Goal: Task Accomplishment & Management: Manage account settings

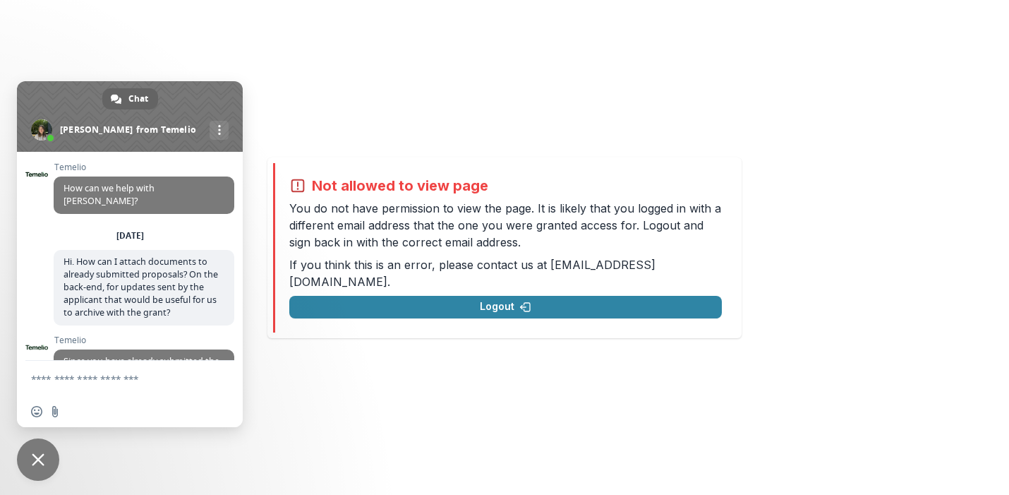
scroll to position [716, 0]
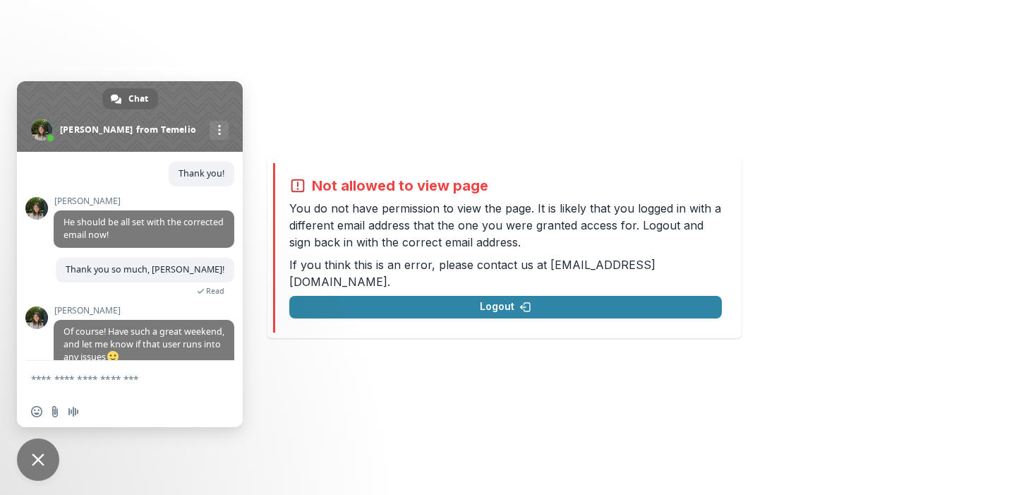
click at [46, 462] on span "Close chat" at bounding box center [38, 459] width 42 height 42
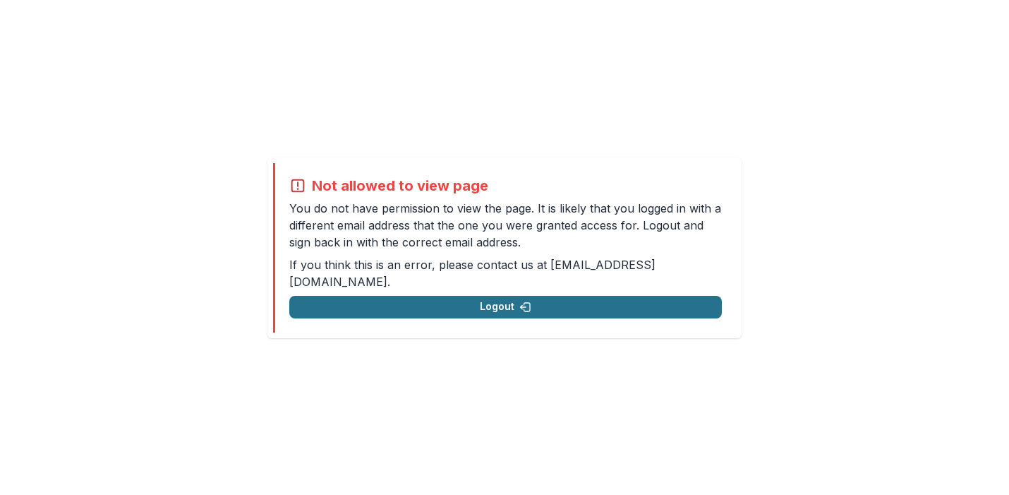
click at [408, 296] on button "Logout" at bounding box center [505, 307] width 433 height 23
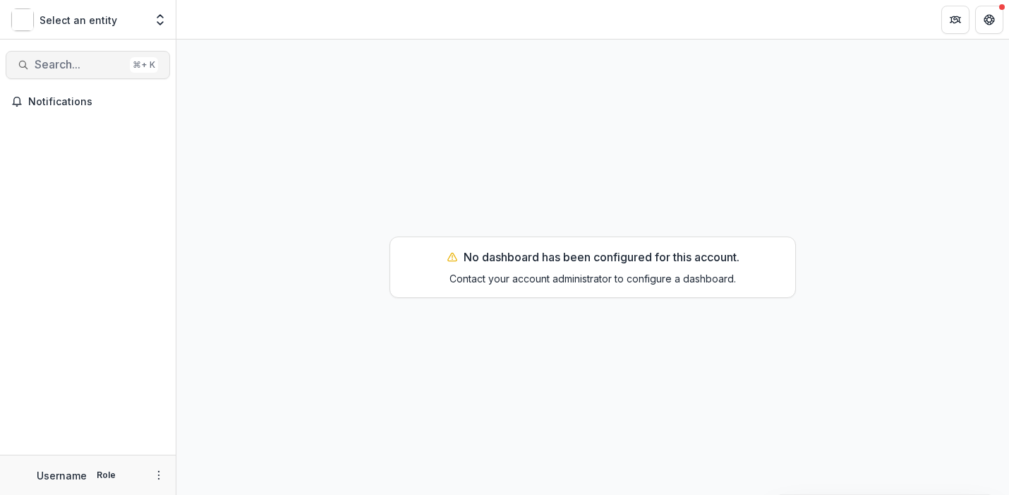
click at [76, 73] on button "Search... ⌘ + K" at bounding box center [88, 65] width 164 height 28
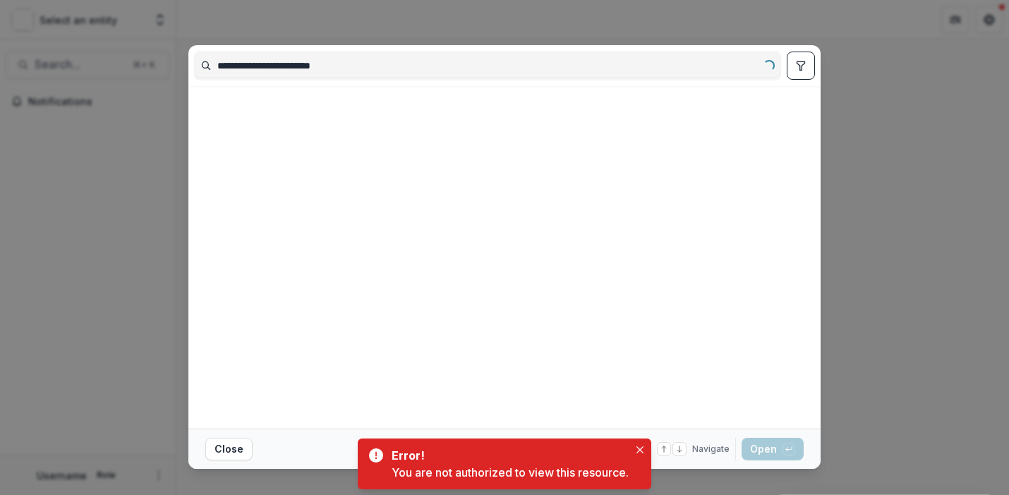
type input "**********"
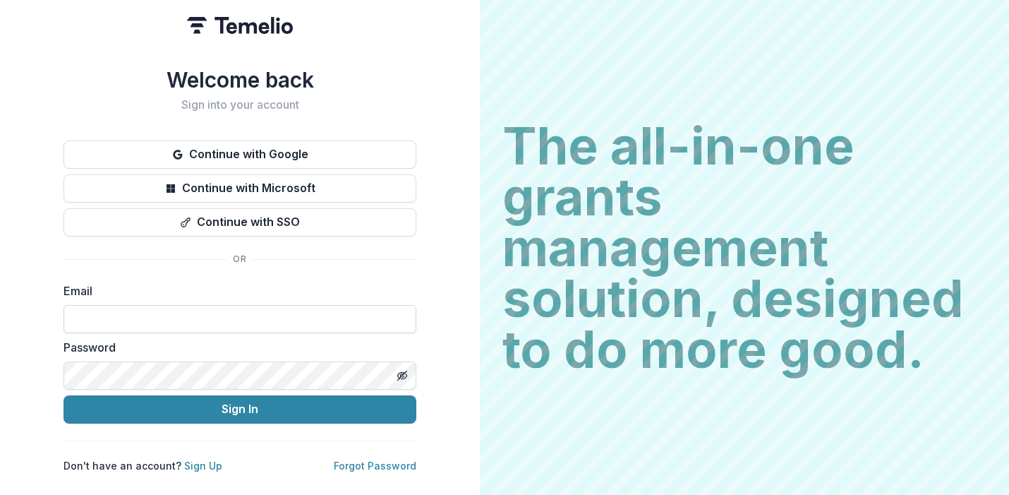
click at [143, 318] on input at bounding box center [240, 319] width 353 height 28
type input "**********"
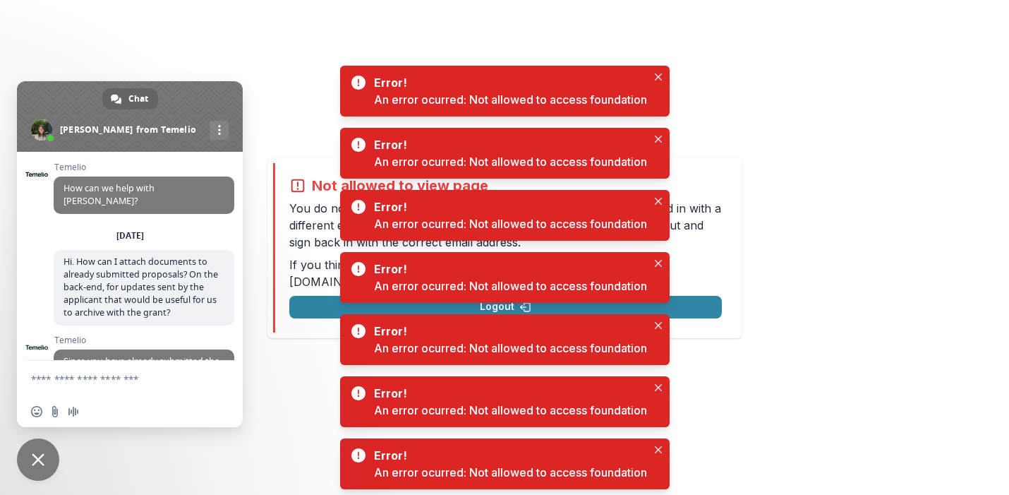
scroll to position [716, 0]
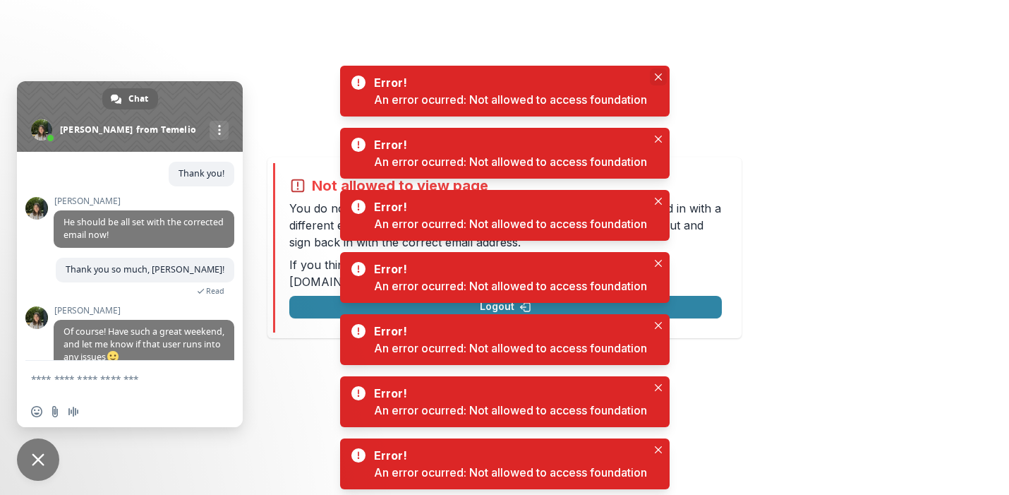
click at [666, 79] on button "Close" at bounding box center [658, 76] width 17 height 17
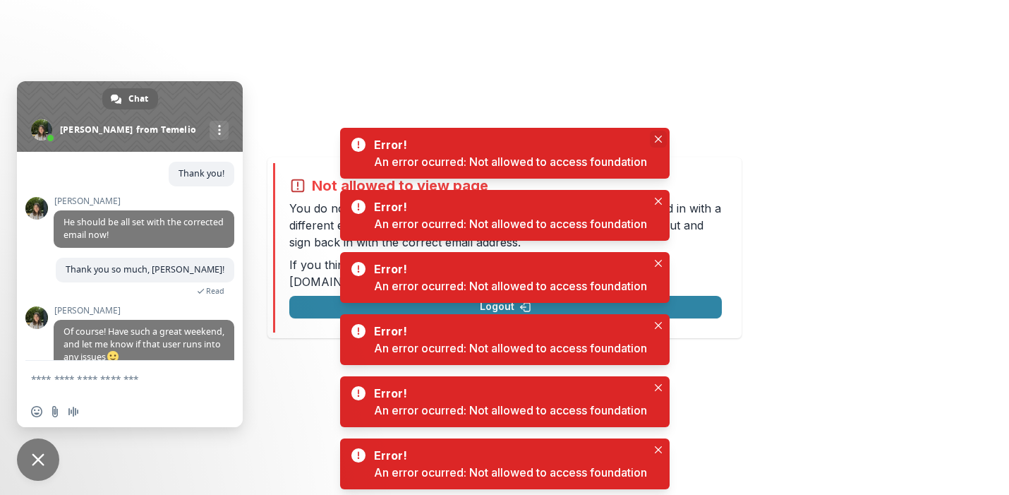
click at [662, 140] on icon "Close" at bounding box center [658, 138] width 7 height 7
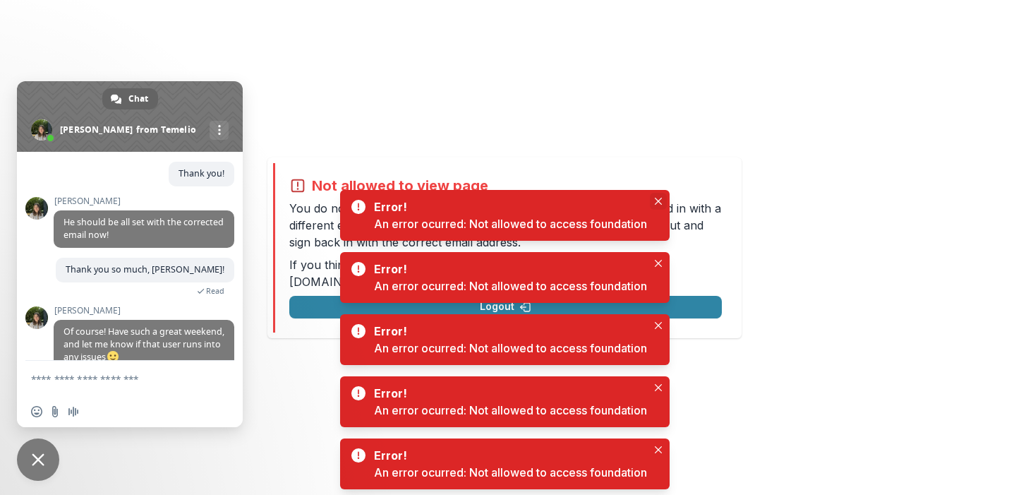
click at [653, 199] on button "Close" at bounding box center [658, 201] width 17 height 17
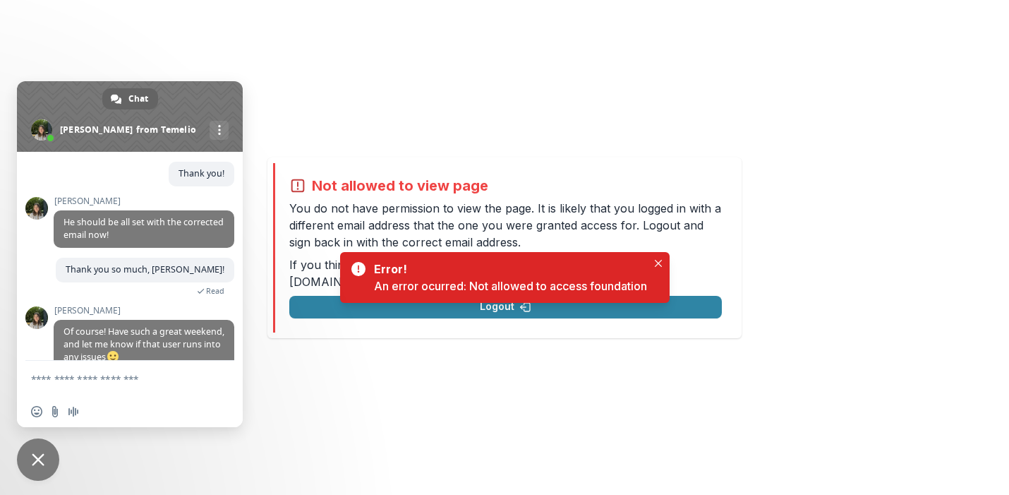
click at [42, 455] on span "Close chat" at bounding box center [38, 459] width 13 height 13
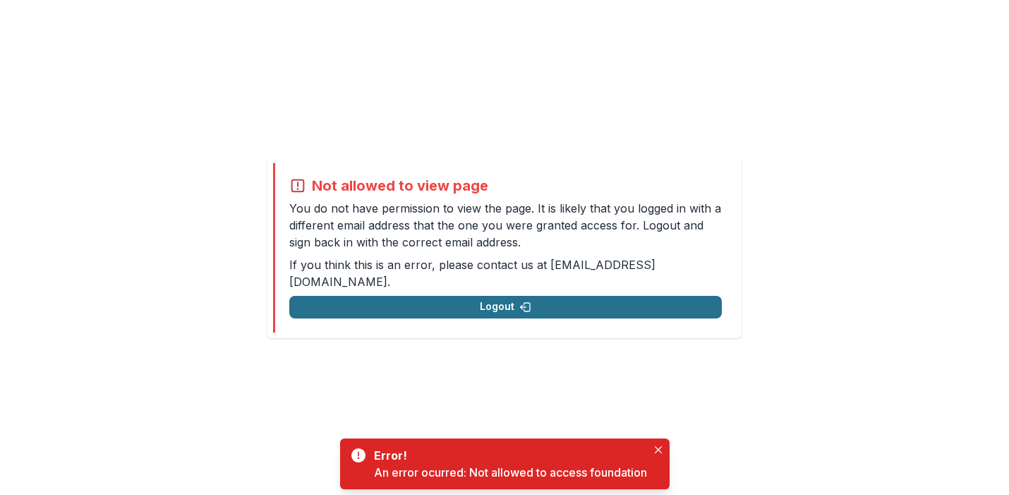
click at [454, 299] on button "Logout" at bounding box center [505, 307] width 433 height 23
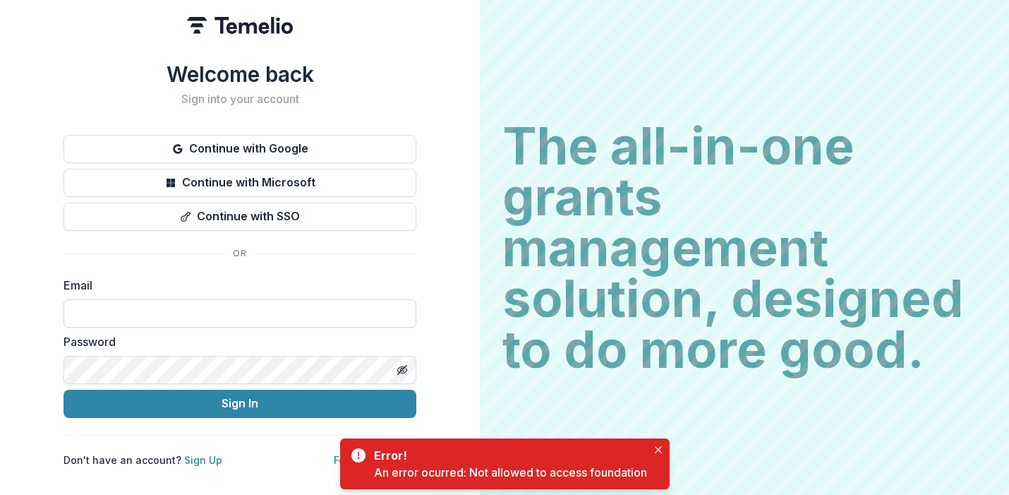
click at [217, 326] on input at bounding box center [240, 313] width 353 height 28
type input "**********"
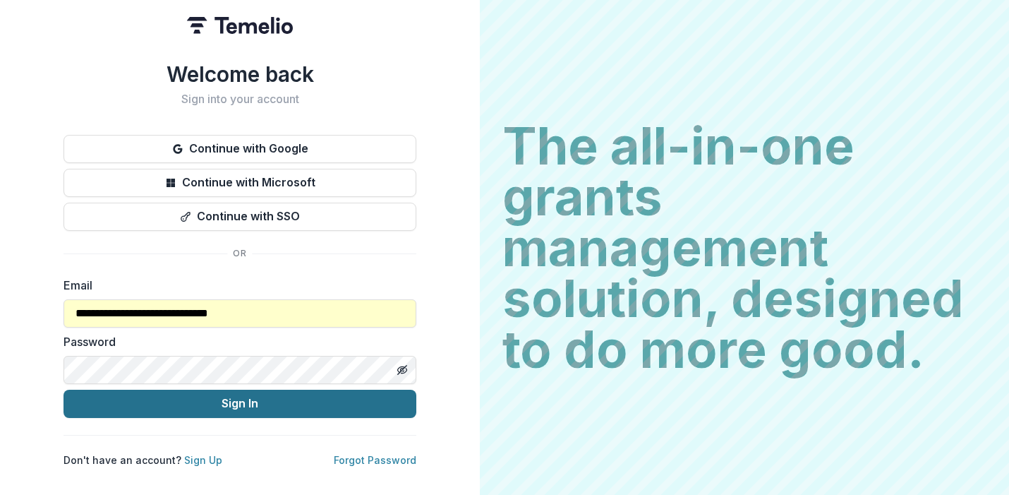
click at [202, 402] on button "Sign In" at bounding box center [240, 404] width 353 height 28
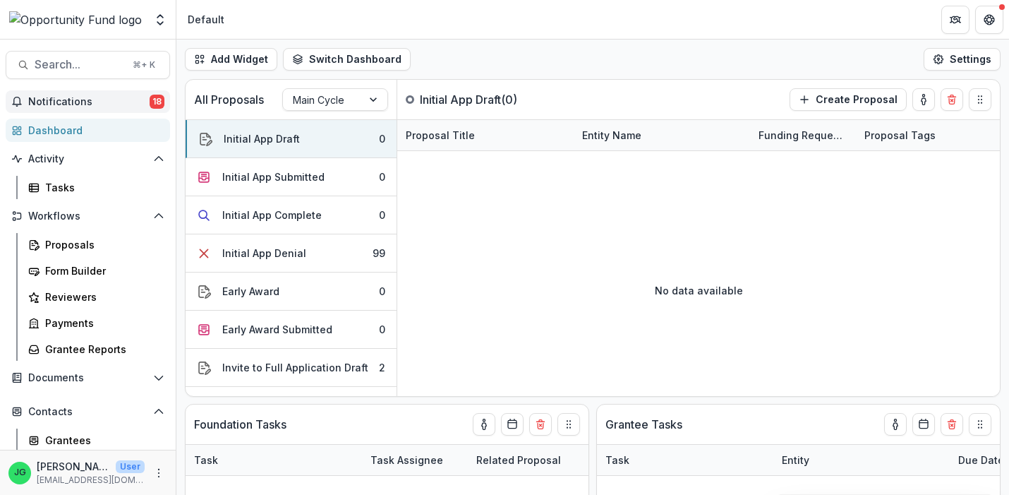
click at [90, 104] on span "Notifications" at bounding box center [88, 102] width 121 height 12
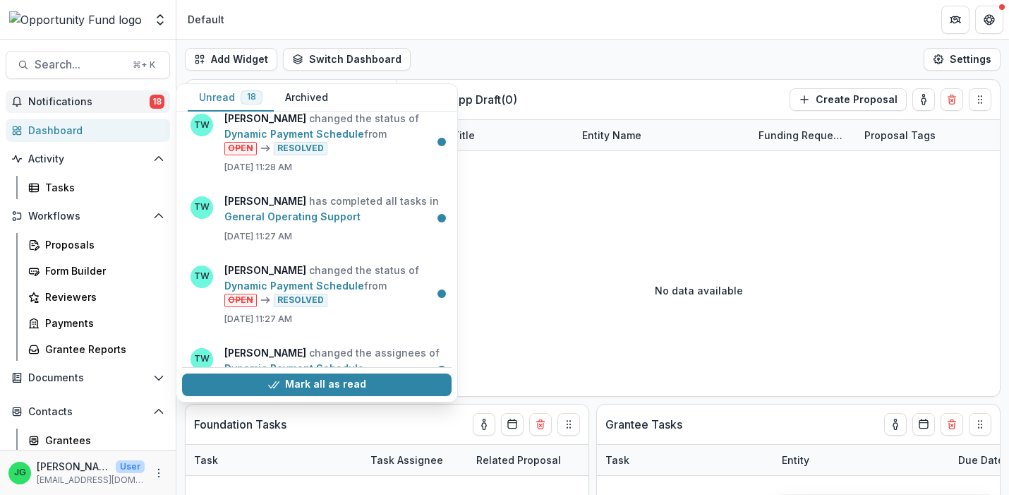
click at [299, 397] on div "Mark all as read" at bounding box center [317, 384] width 270 height 35
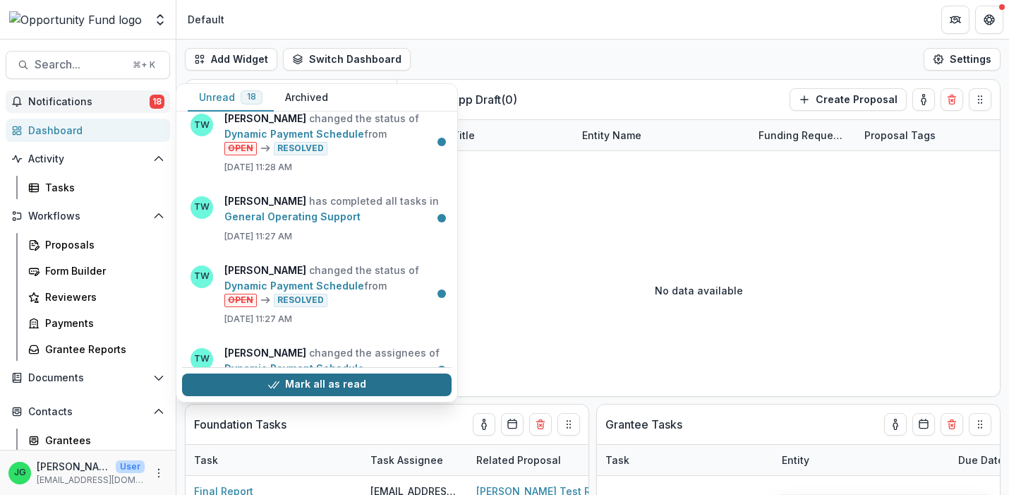
click at [297, 387] on button "Mark all as read" at bounding box center [317, 384] width 270 height 23
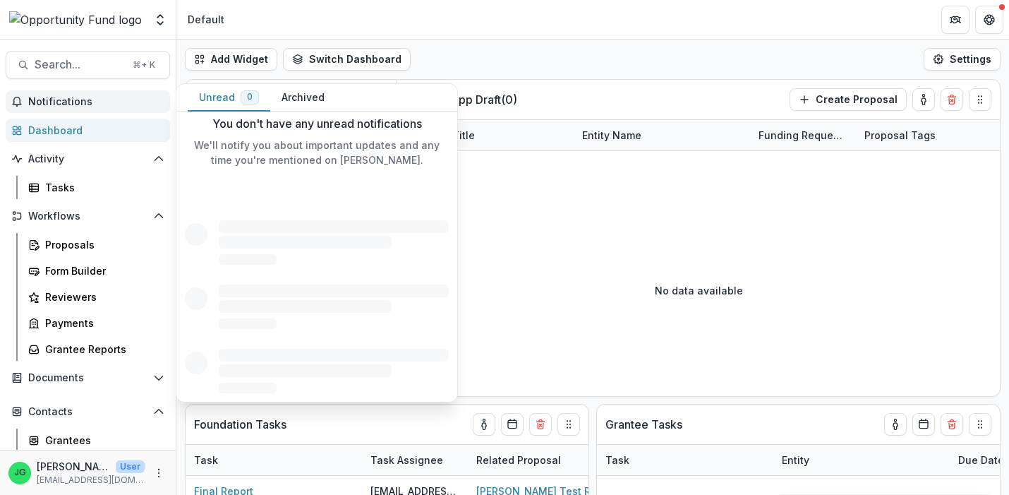
scroll to position [41, 0]
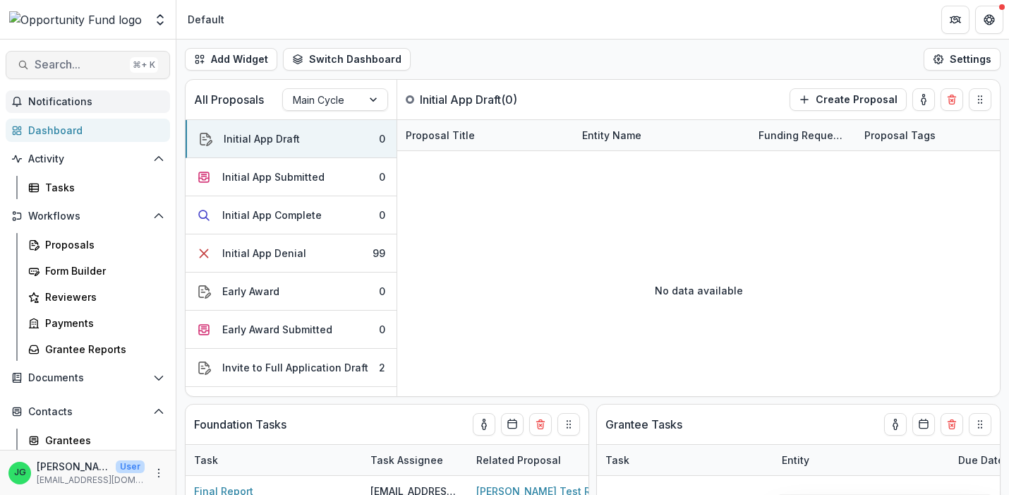
click at [88, 63] on span "Search..." at bounding box center [80, 64] width 90 height 13
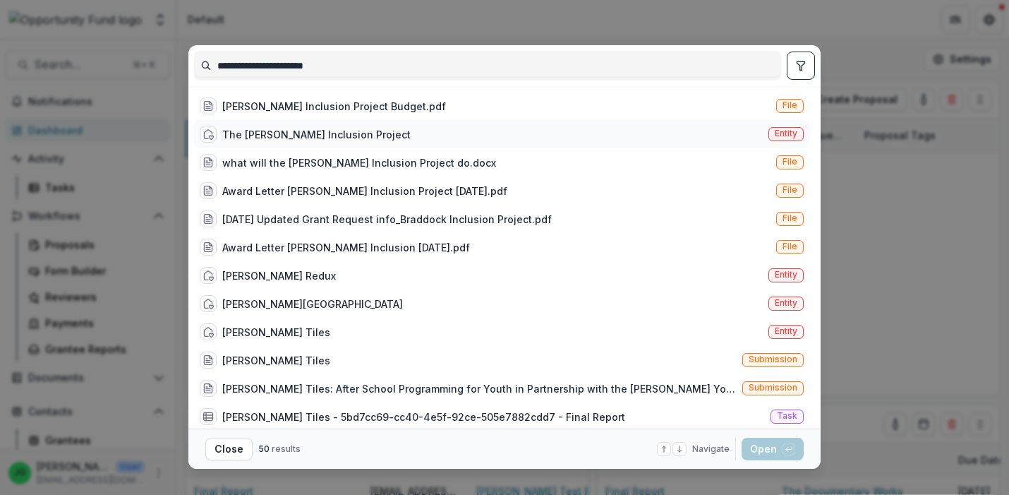
type input "**********"
click at [351, 136] on div "The Braddock Inclusion Project" at bounding box center [316, 134] width 188 height 15
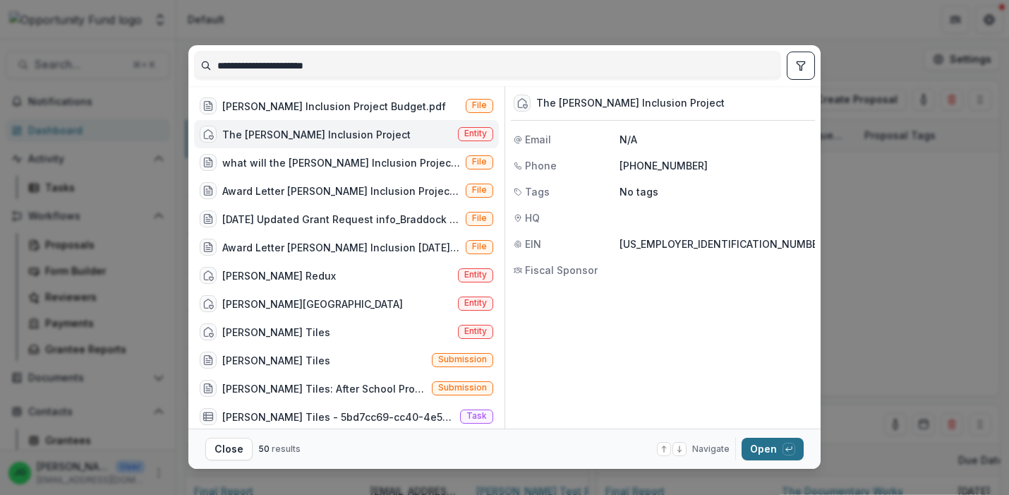
click at [771, 447] on button "Open with enter key" at bounding box center [773, 449] width 62 height 23
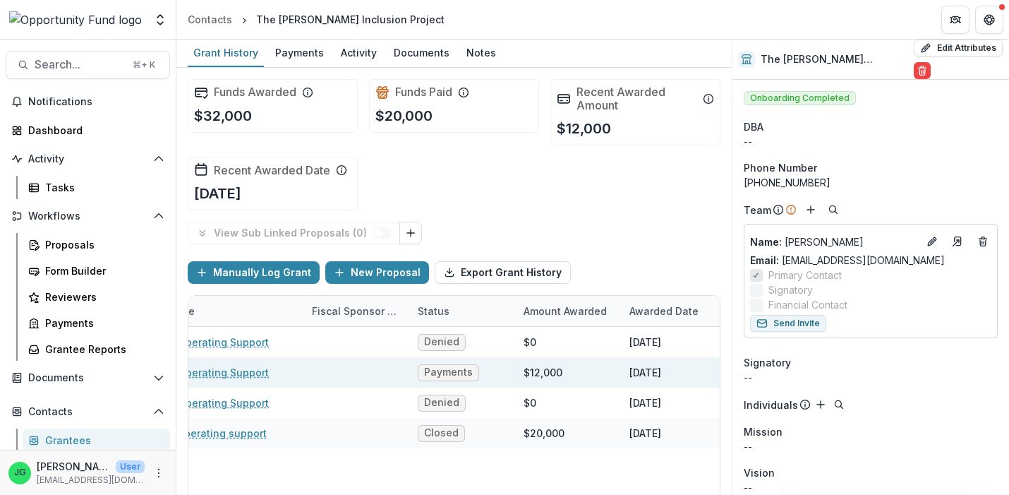
scroll to position [0, 258]
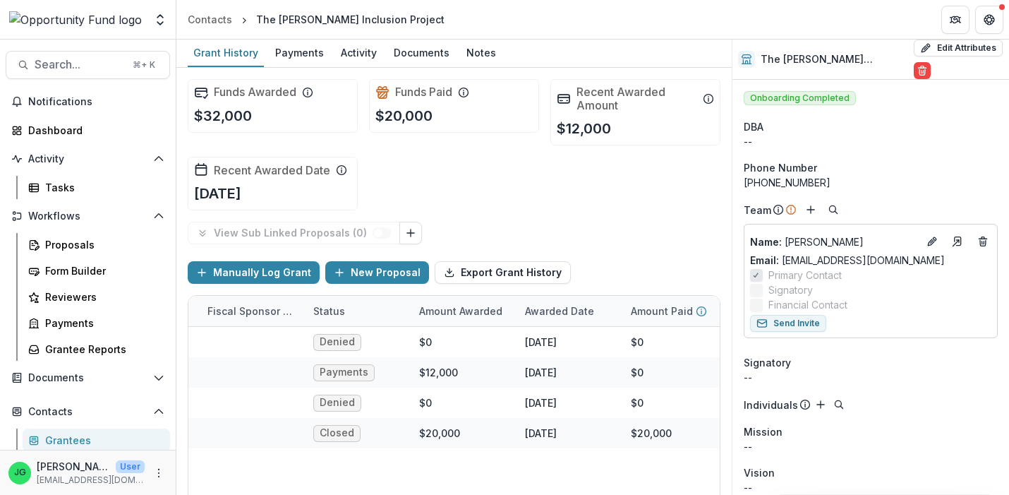
click at [582, 315] on div "Awarded Date" at bounding box center [560, 310] width 86 height 15
click at [585, 379] on button "Sort Ascending" at bounding box center [603, 372] width 169 height 23
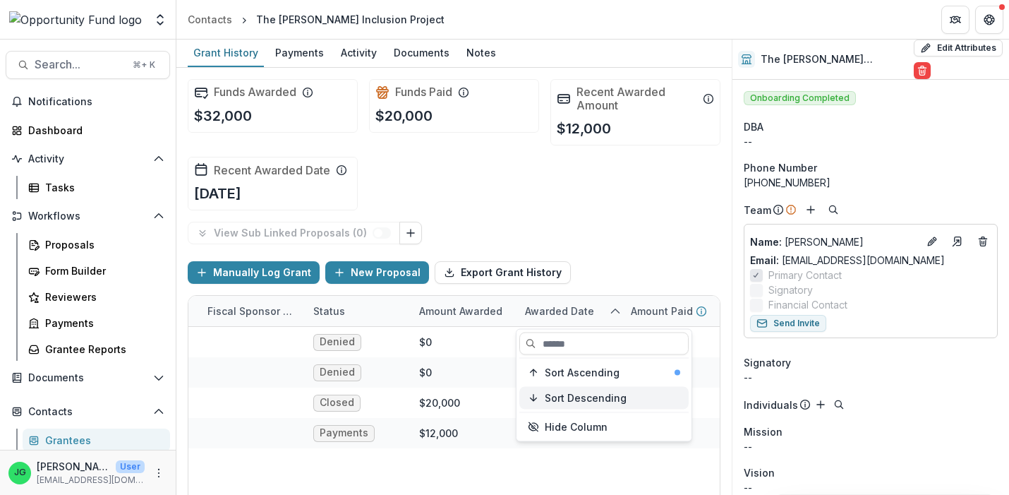
click at [587, 399] on span "Sort Descending" at bounding box center [586, 398] width 82 height 12
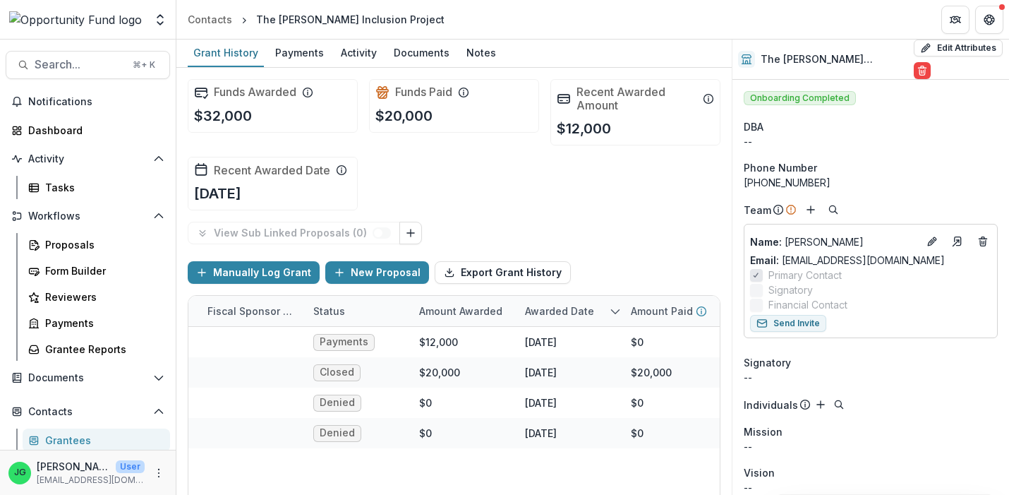
click at [608, 224] on div "View Sub Linked Proposals ( 0 )" at bounding box center [454, 233] width 533 height 23
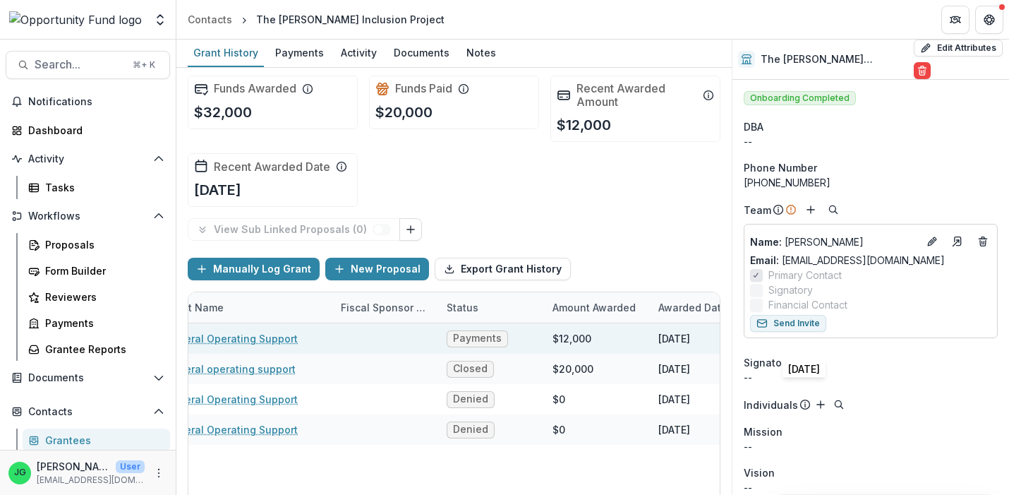
scroll to position [0, 0]
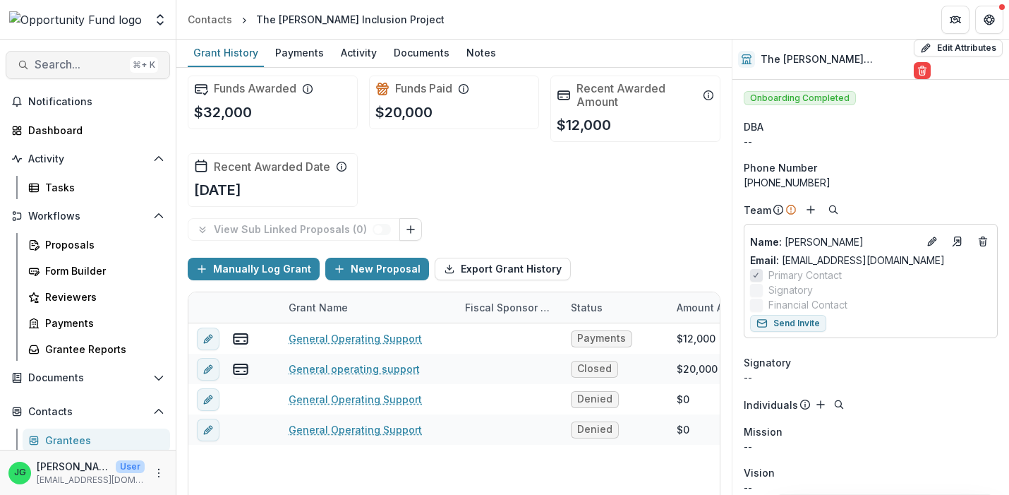
click at [92, 61] on span "Search..." at bounding box center [80, 64] width 90 height 13
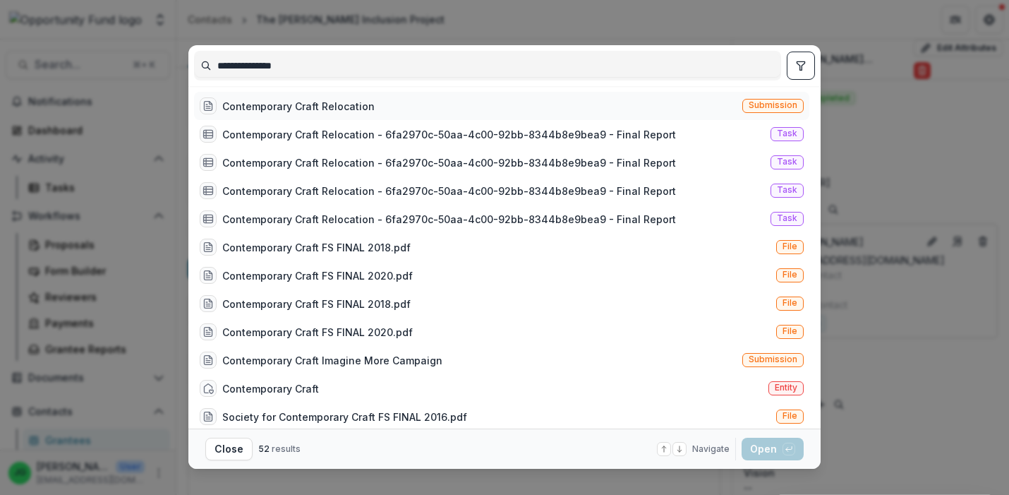
type input "**********"
click at [295, 105] on div "Contemporary Craft Relocation" at bounding box center [298, 106] width 152 height 15
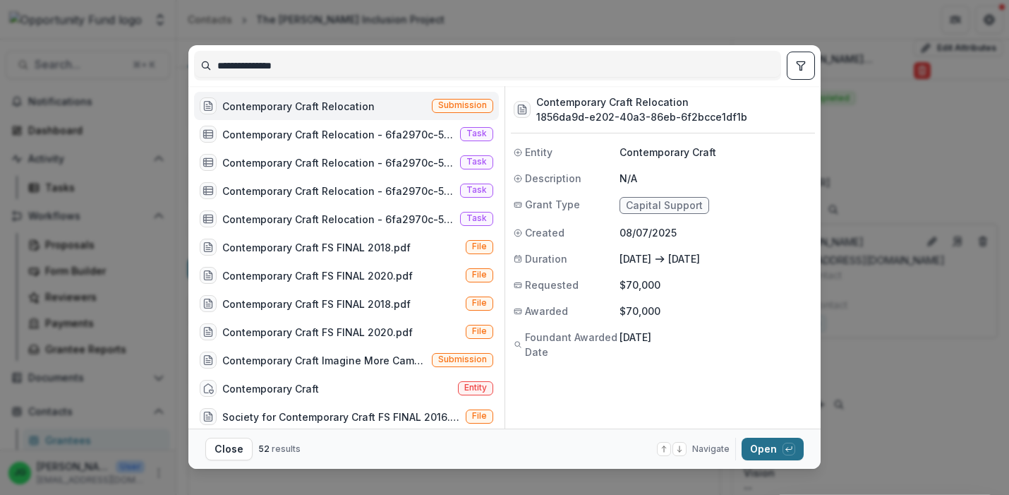
click at [776, 454] on button "Open with enter key" at bounding box center [773, 449] width 62 height 23
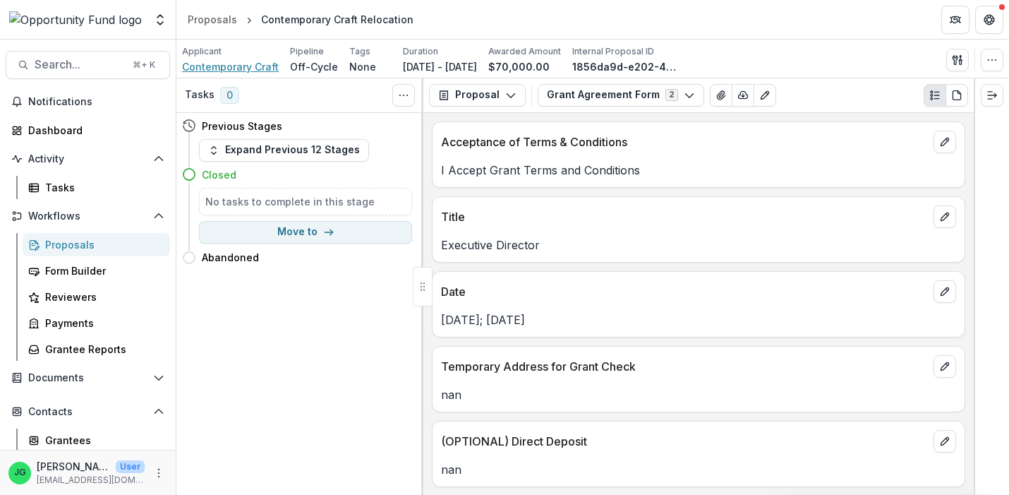
click at [207, 66] on span "Contemporary Craft" at bounding box center [230, 66] width 97 height 15
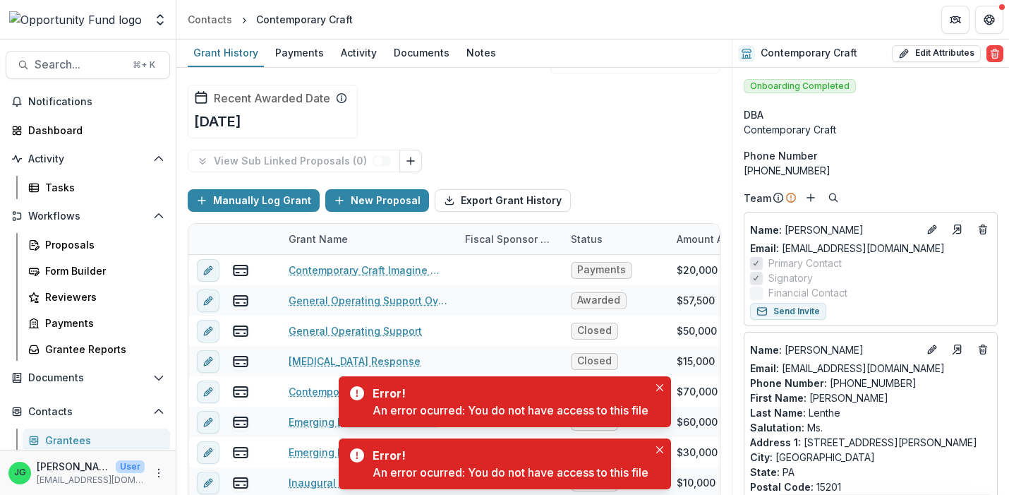
scroll to position [86, 0]
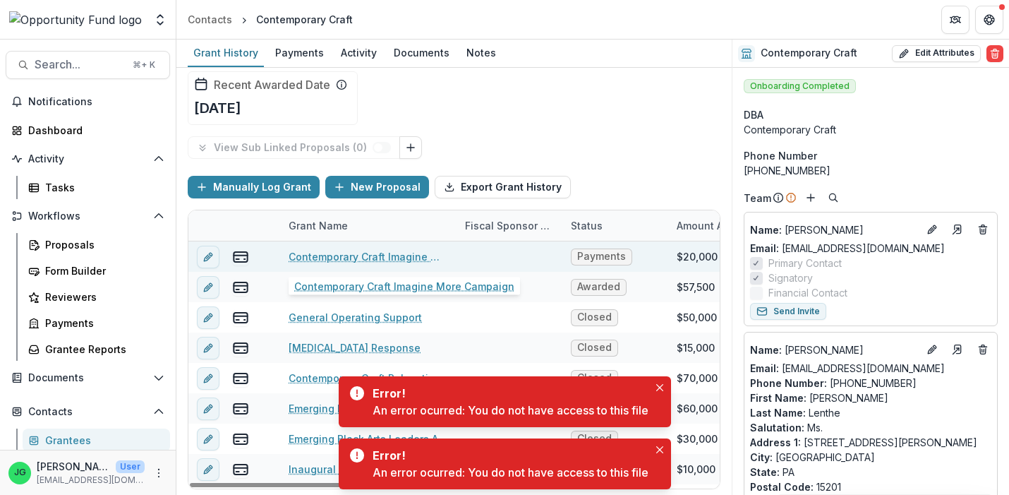
click at [334, 251] on link "Contemporary Craft Imagine More Campaign" at bounding box center [368, 256] width 159 height 15
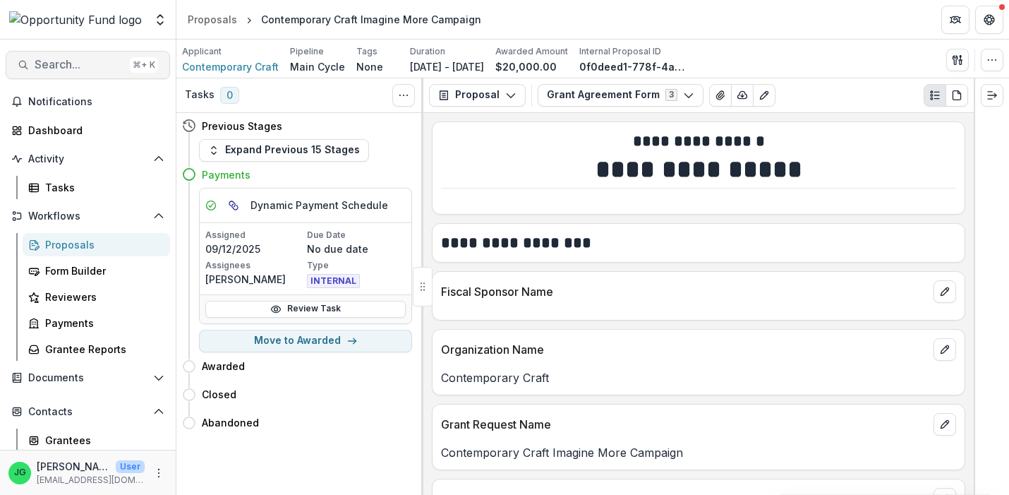
click at [98, 68] on span "Search..." at bounding box center [80, 64] width 90 height 13
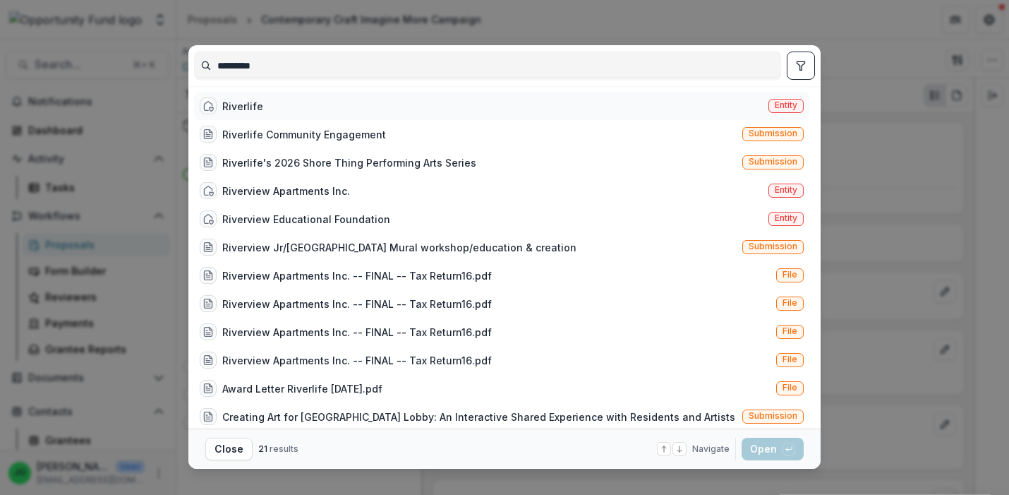
type input "*********"
click at [267, 104] on div "Riverlife Entity" at bounding box center [501, 106] width 615 height 28
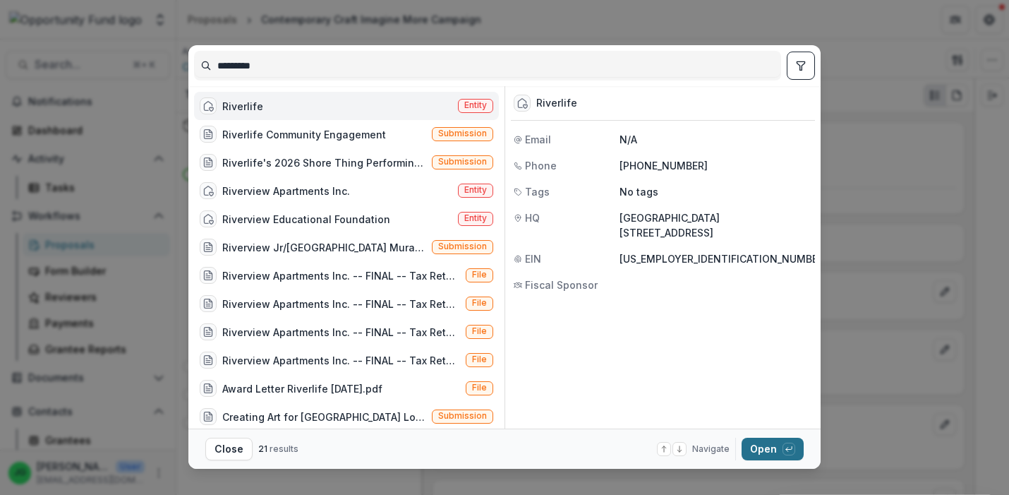
click at [757, 450] on button "Open with enter key" at bounding box center [773, 449] width 62 height 23
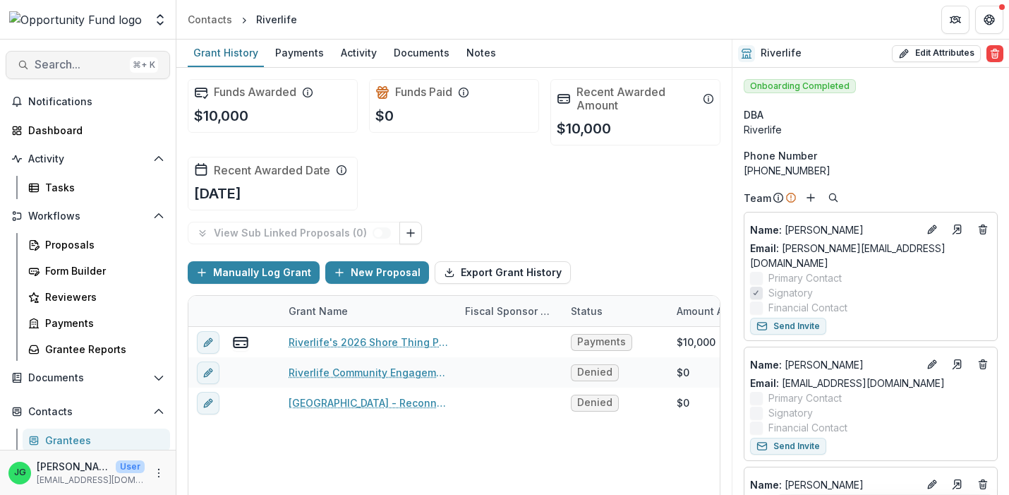
click at [111, 66] on span "Search..." at bounding box center [80, 64] width 90 height 13
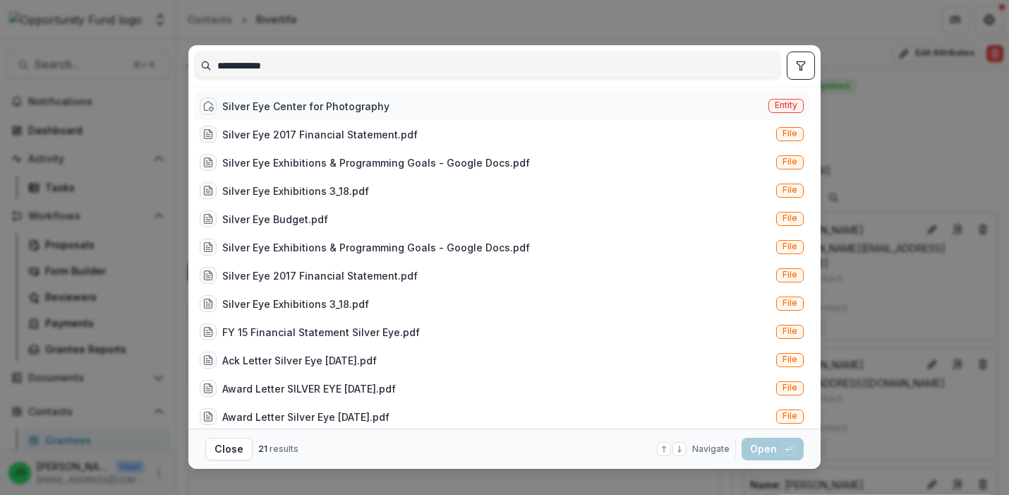
type input "**********"
click at [299, 105] on div "Silver Eye Center for Photography" at bounding box center [305, 106] width 167 height 15
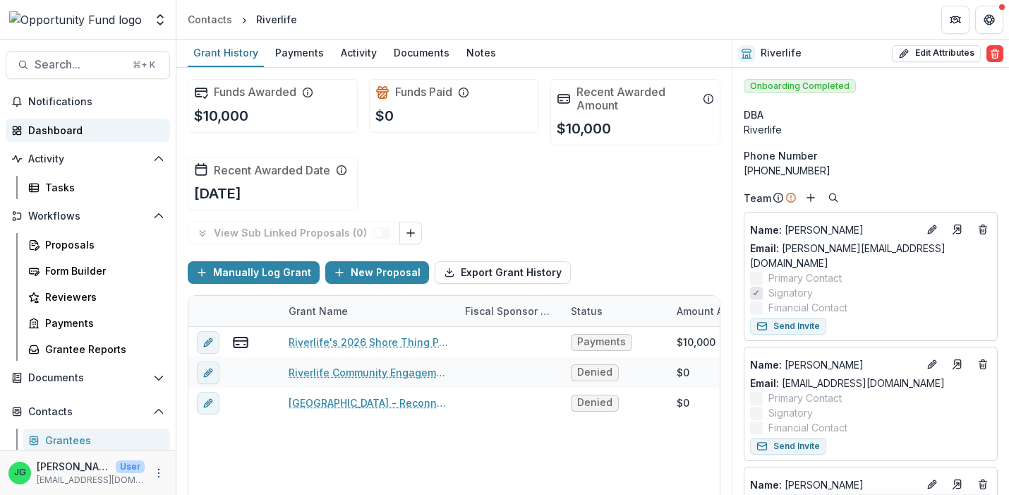
click at [52, 133] on div "Dashboard" at bounding box center [93, 130] width 131 height 15
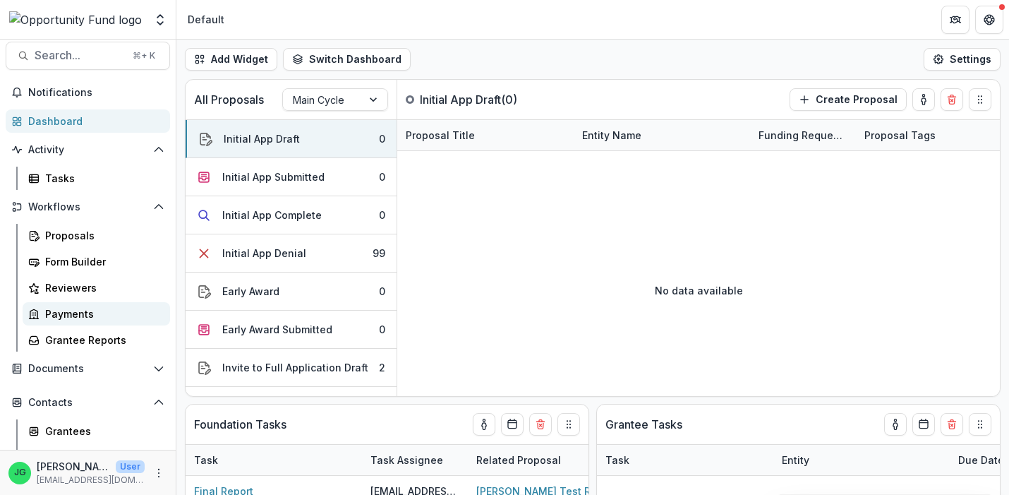
scroll to position [4, 0]
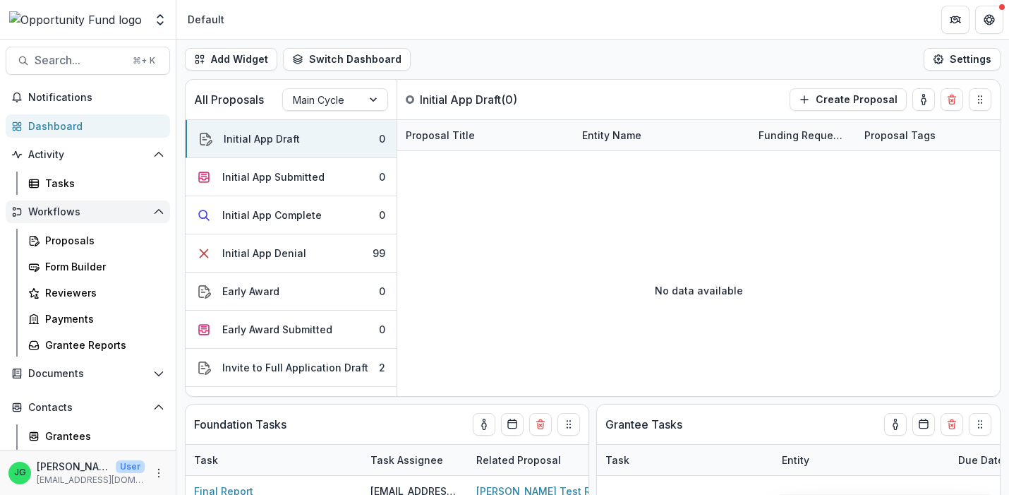
click at [71, 210] on span "Workflows" at bounding box center [87, 212] width 119 height 12
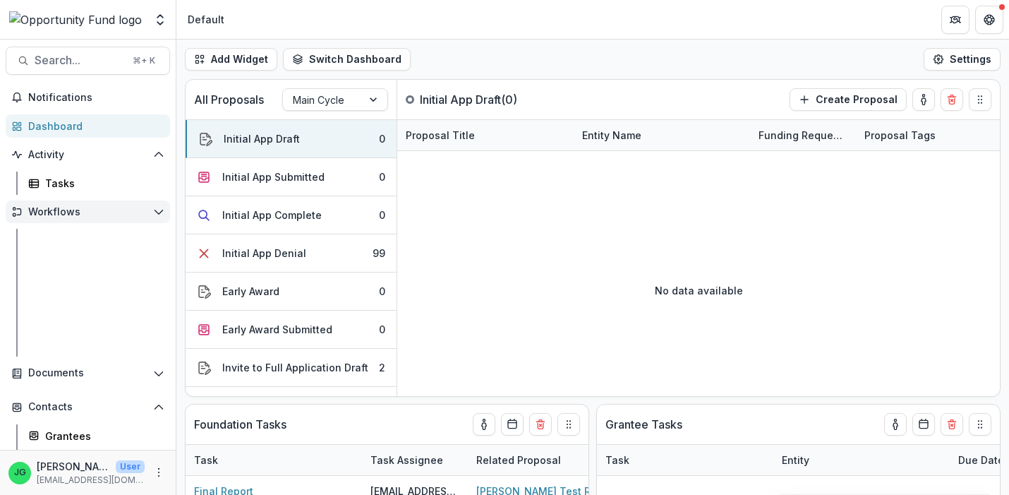
scroll to position [0, 0]
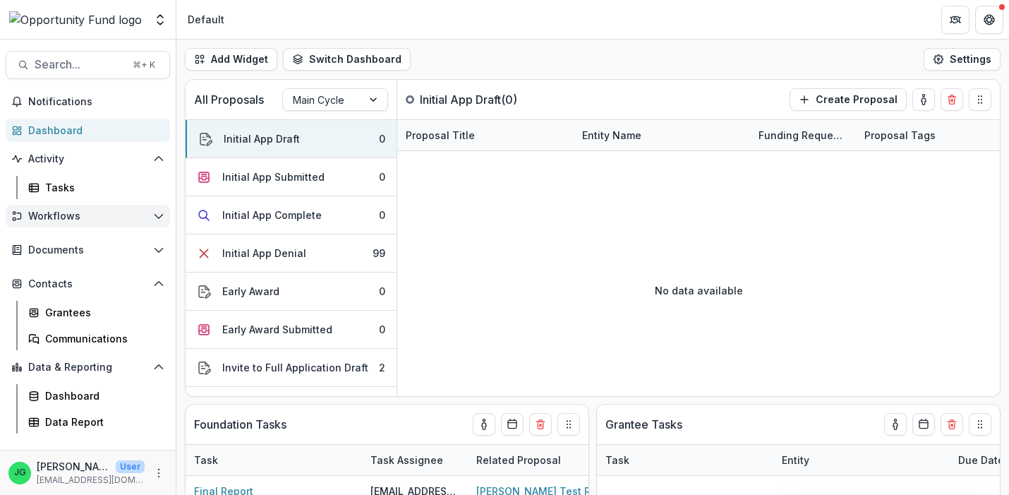
click at [66, 222] on span "Workflows" at bounding box center [87, 216] width 119 height 12
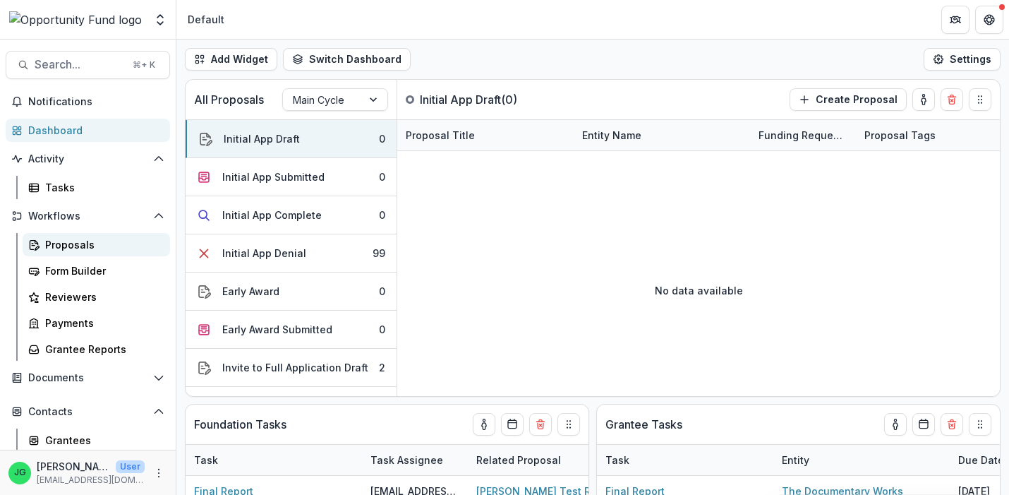
click at [71, 245] on div "Proposals" at bounding box center [102, 244] width 114 height 15
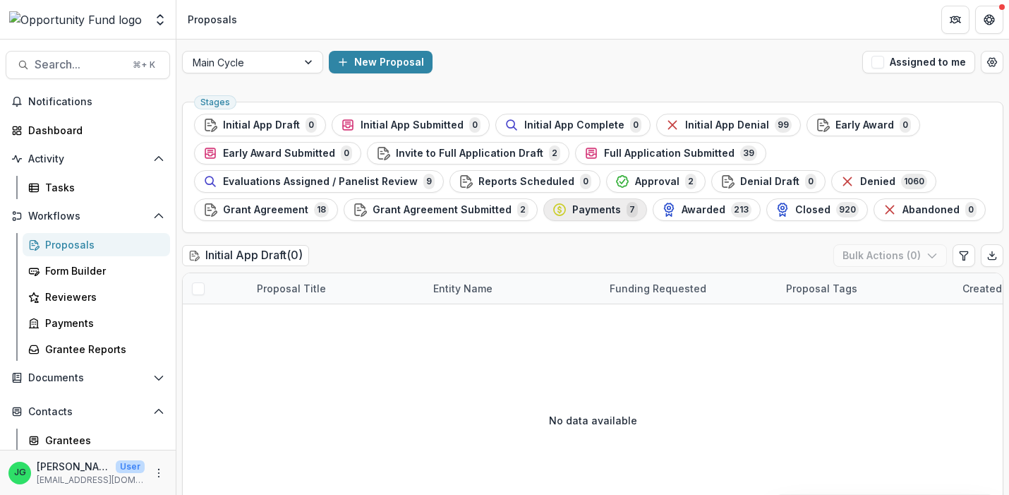
click at [587, 203] on div "Payments 7" at bounding box center [595, 210] width 85 height 16
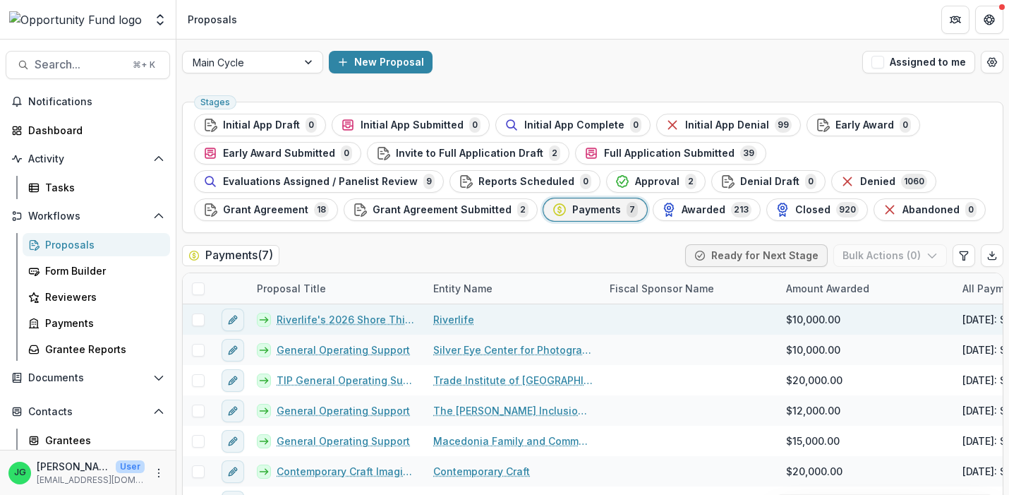
click at [199, 319] on span at bounding box center [198, 319] width 13 height 13
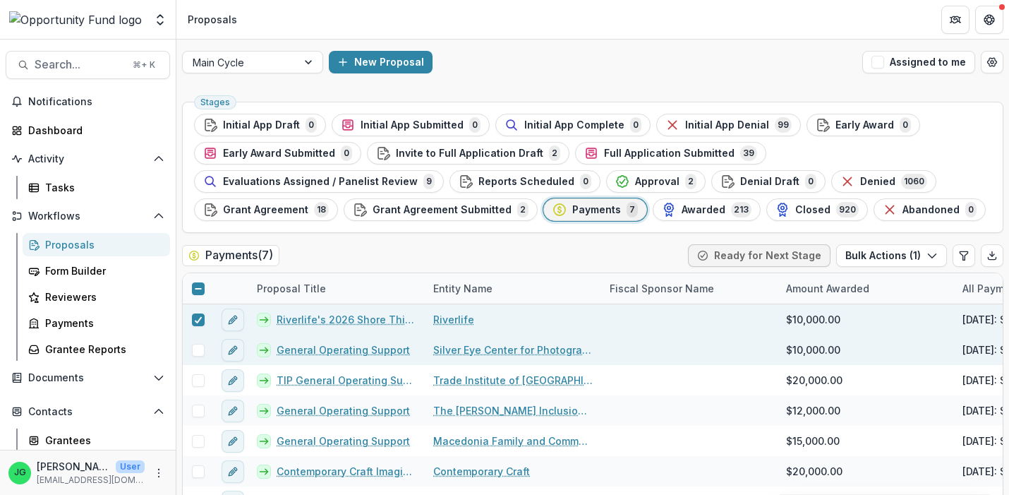
click at [198, 345] on span at bounding box center [198, 350] width 13 height 13
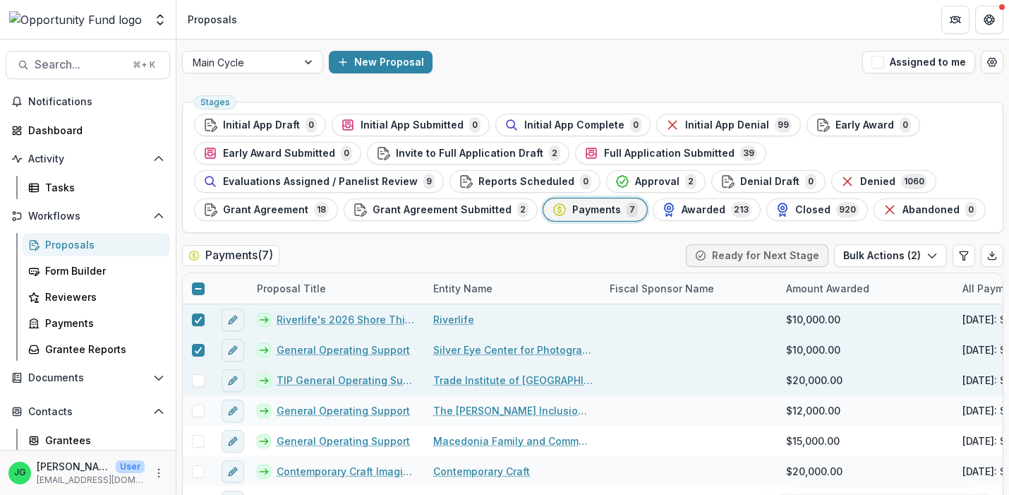
click at [198, 375] on span at bounding box center [198, 380] width 13 height 13
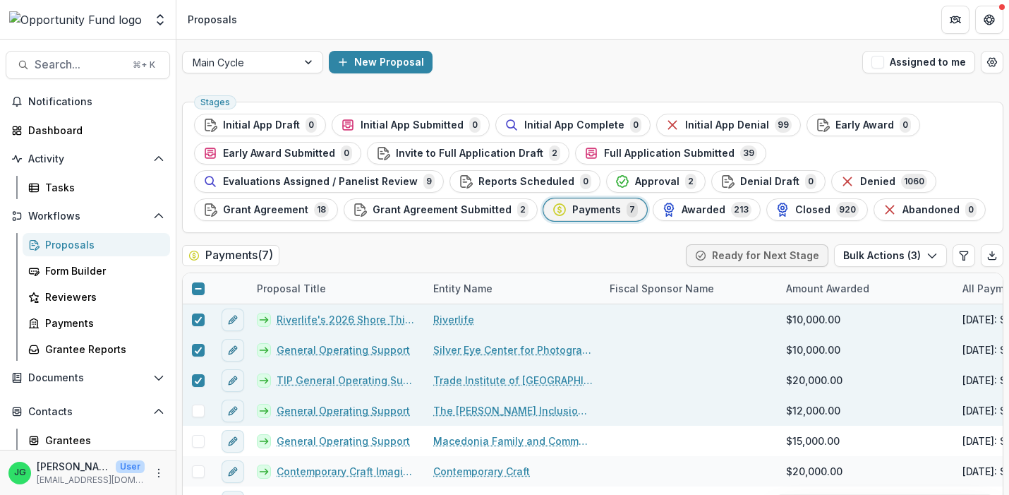
click at [199, 411] on span at bounding box center [198, 410] width 13 height 13
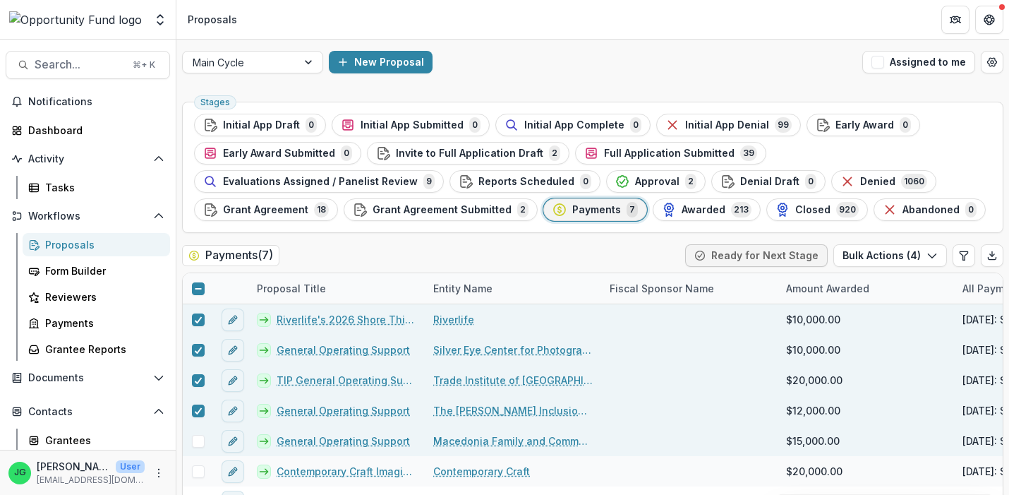
click at [199, 442] on span at bounding box center [198, 441] width 13 height 13
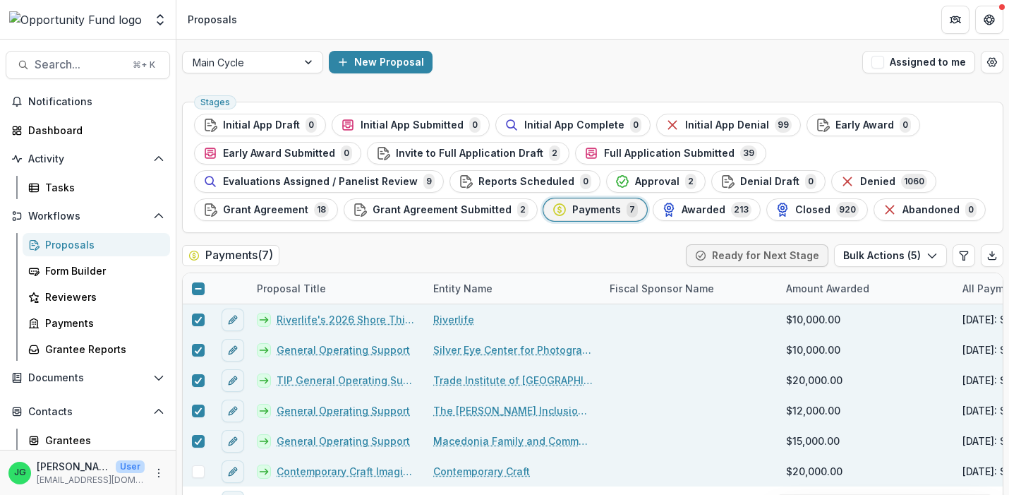
click at [205, 477] on div at bounding box center [198, 471] width 30 height 13
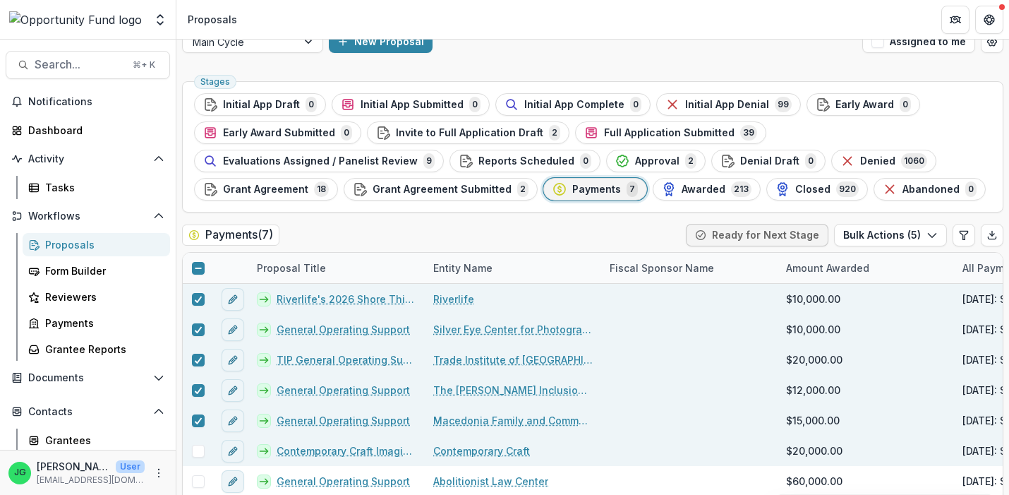
scroll to position [37, 0]
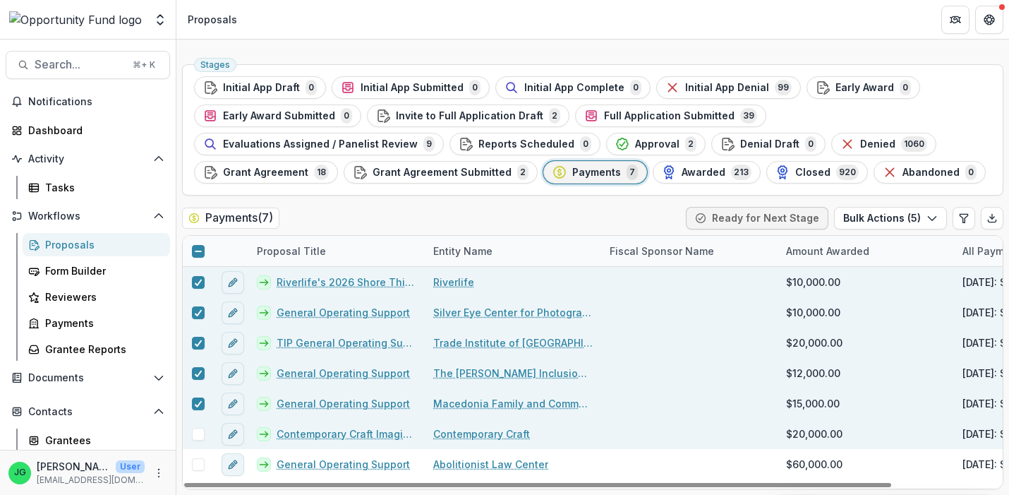
click at [201, 435] on span at bounding box center [198, 434] width 13 height 13
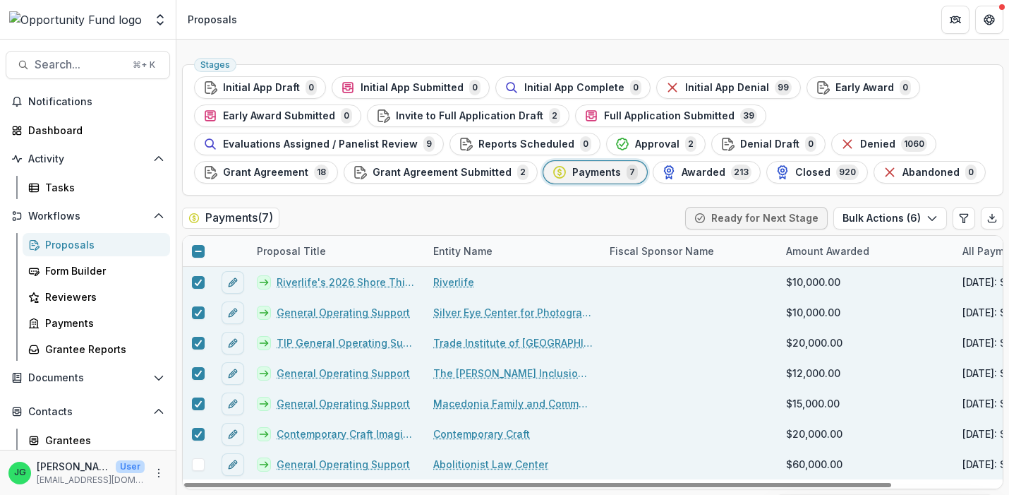
click at [196, 464] on span at bounding box center [198, 464] width 13 height 13
click at [881, 219] on button "Bulk Actions ( 7 )" at bounding box center [890, 218] width 113 height 23
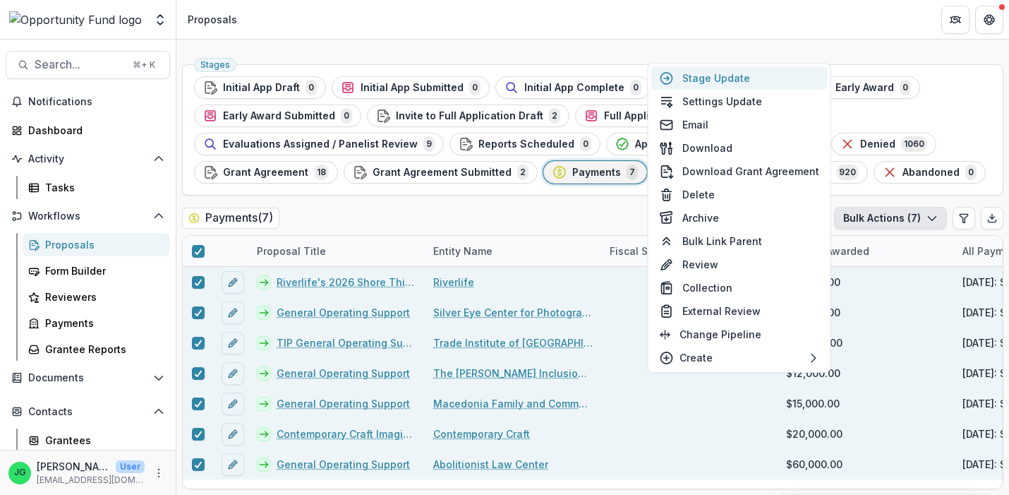
click at [740, 77] on button "Stage Update" at bounding box center [739, 77] width 176 height 23
select select "********"
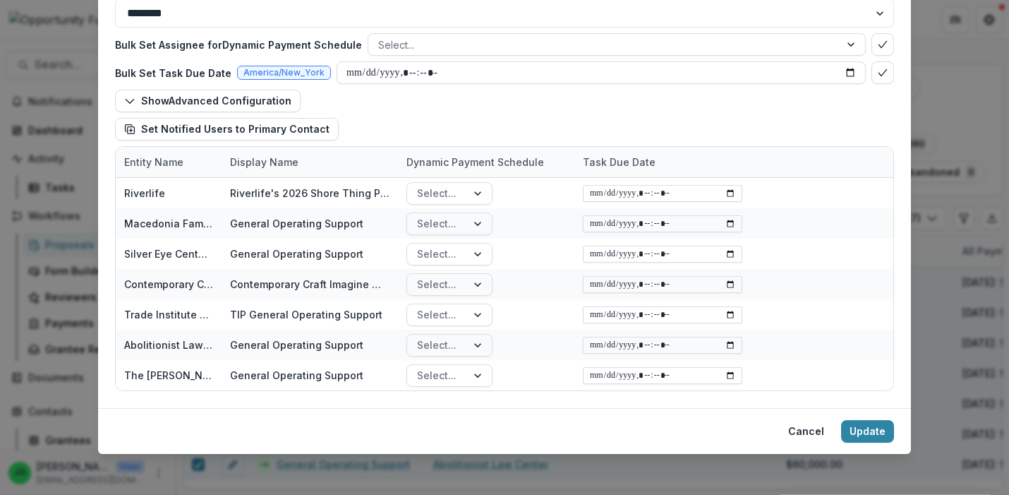
scroll to position [132, 0]
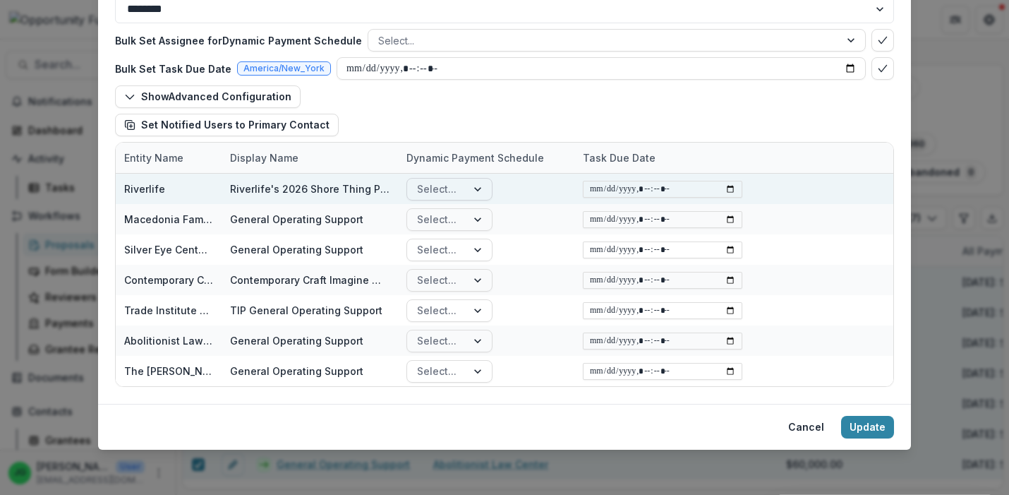
click at [445, 188] on div at bounding box center [437, 189] width 40 height 18
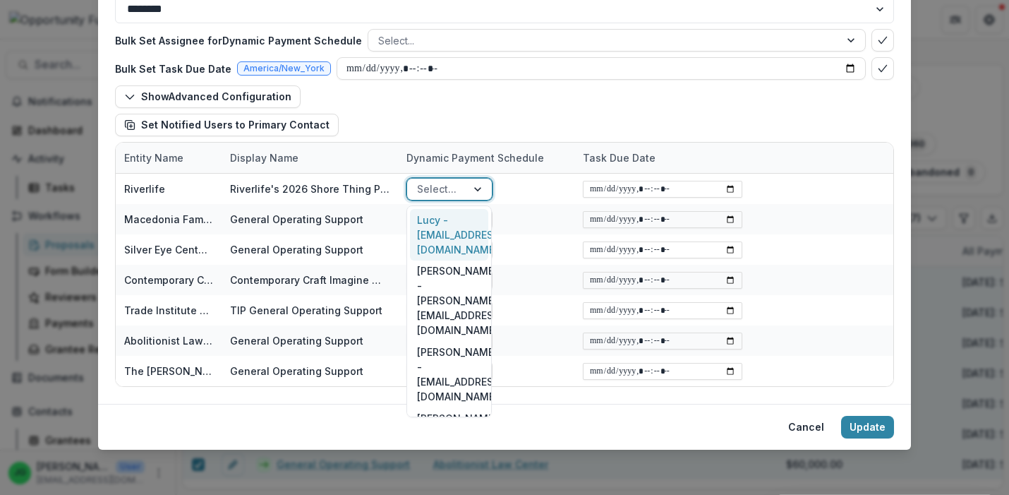
click at [425, 106] on div "Show Advanced Configuration Set Notified Users to Primary Contact" at bounding box center [504, 110] width 779 height 51
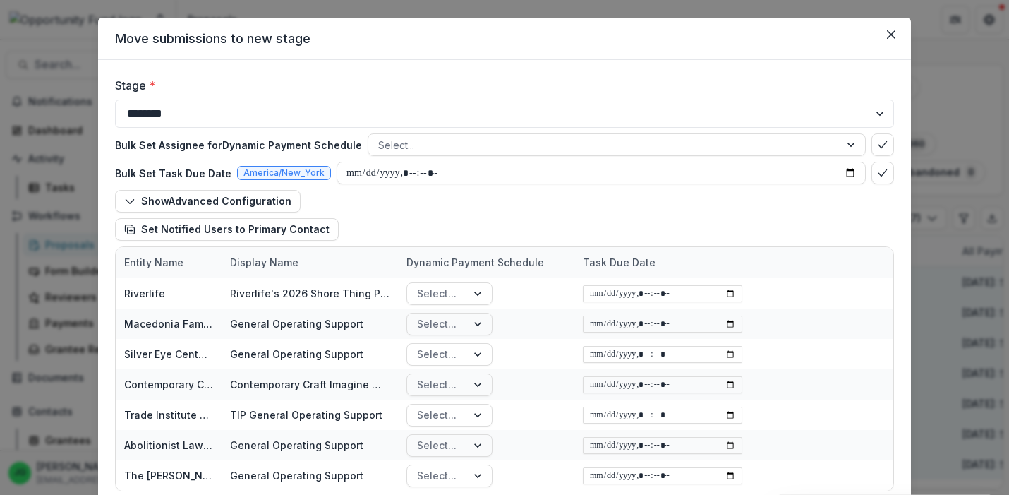
scroll to position [27, 0]
click at [115, 100] on select "**********" at bounding box center [504, 114] width 779 height 28
select select "*******"
click option "*******" at bounding box center [0, 0] width 0 height 0
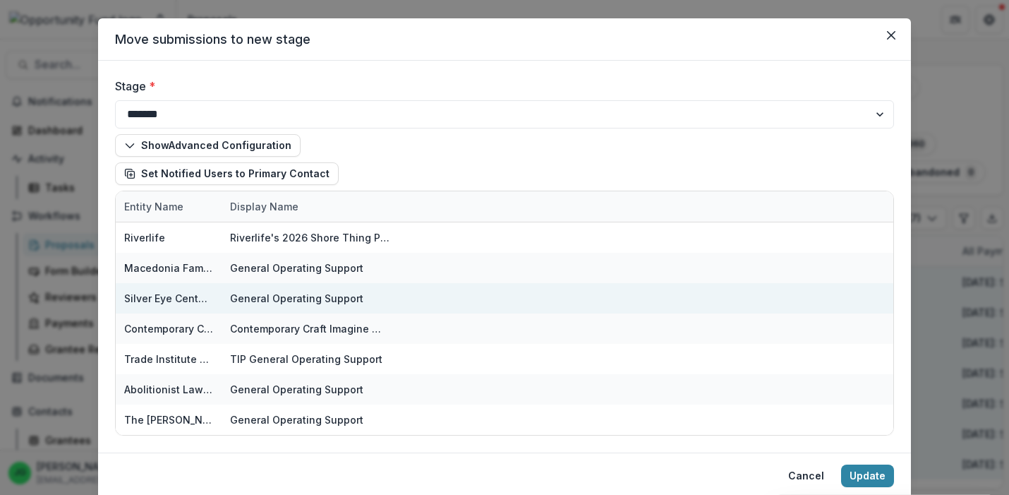
scroll to position [76, 0]
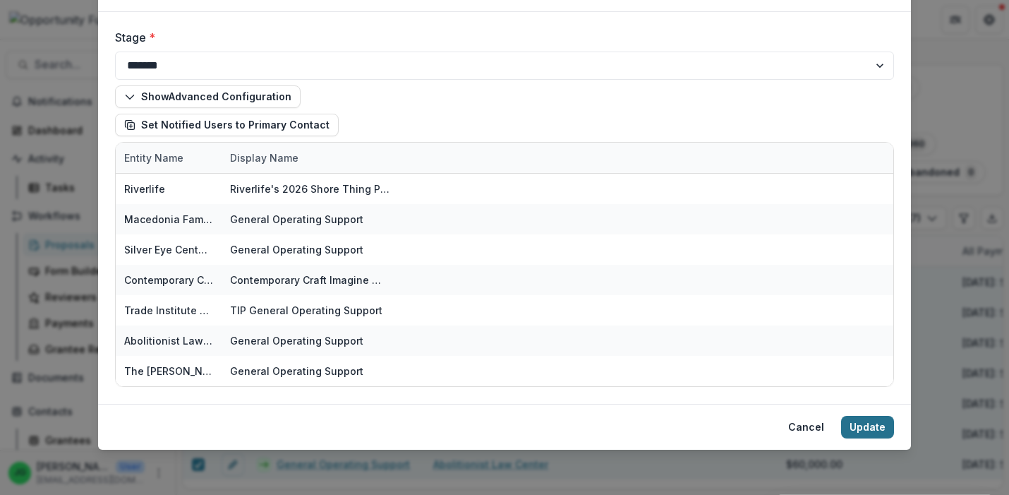
click at [872, 429] on button "Update" at bounding box center [867, 427] width 53 height 23
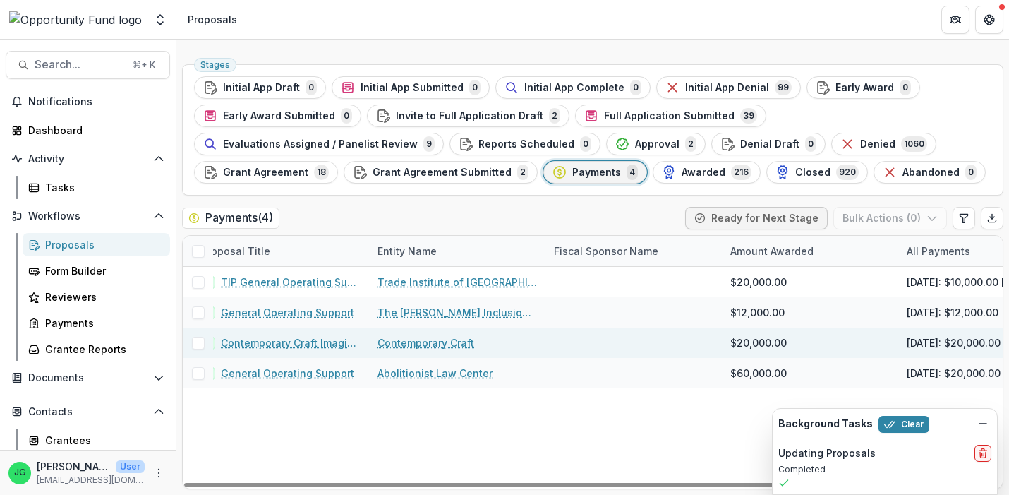
scroll to position [0, 0]
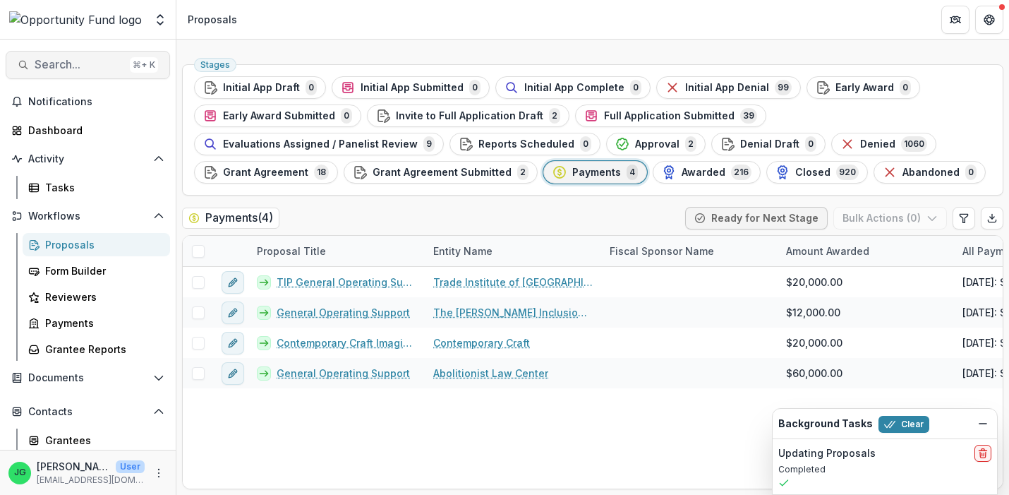
click at [73, 59] on span "Search..." at bounding box center [80, 64] width 90 height 13
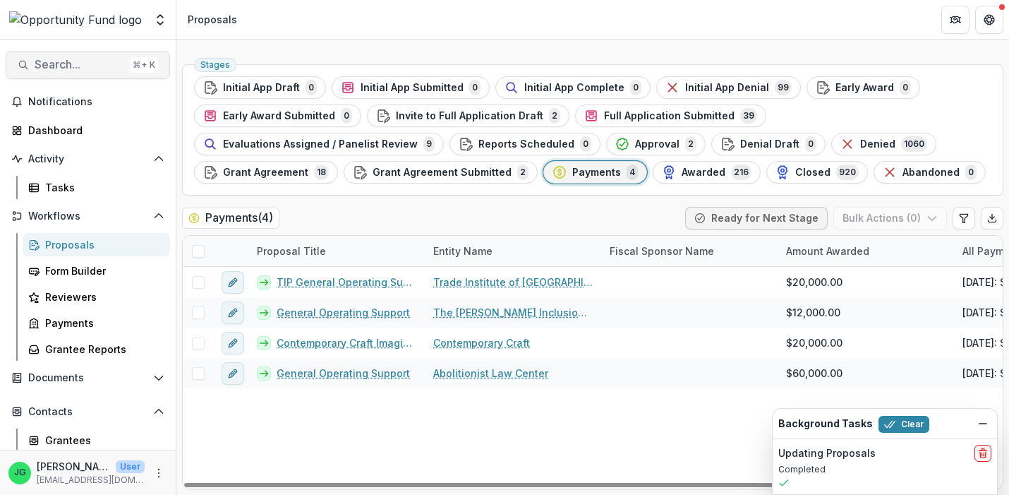
click at [73, 63] on span "Search..." at bounding box center [80, 64] width 90 height 13
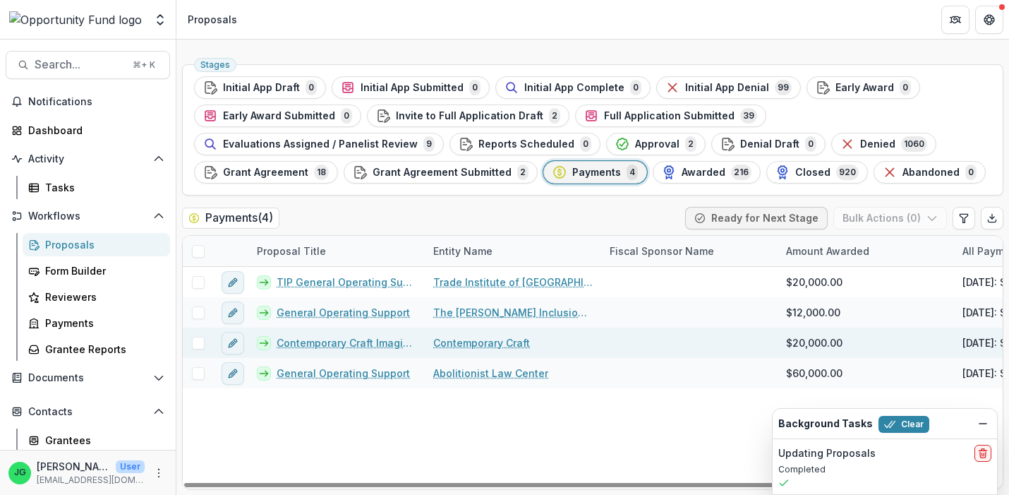
click at [301, 344] on link "Contemporary Craft Imagine More Campaign" at bounding box center [347, 342] width 140 height 15
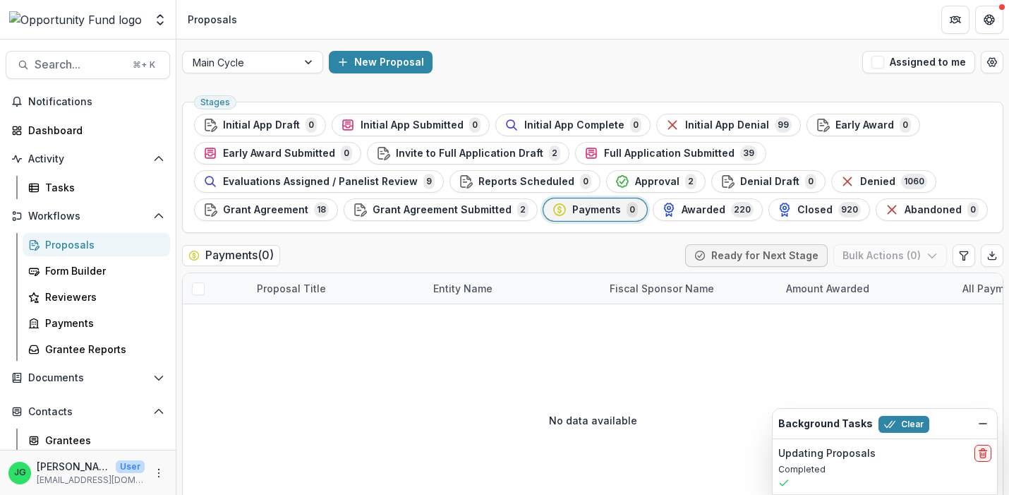
click at [579, 213] on span "Payments" at bounding box center [596, 210] width 49 height 12
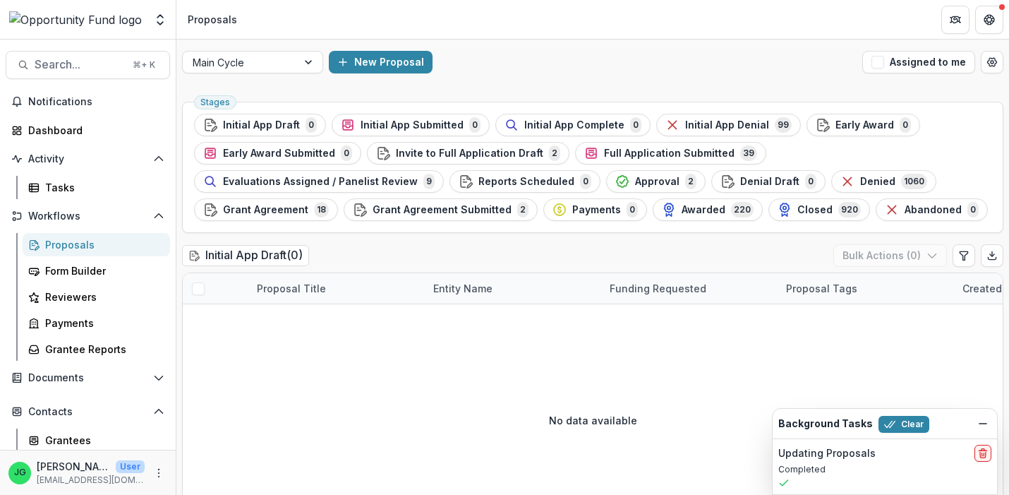
click at [603, 344] on div "No data available" at bounding box center [593, 420] width 820 height 212
click at [984, 418] on icon "Dismiss" at bounding box center [982, 423] width 11 height 11
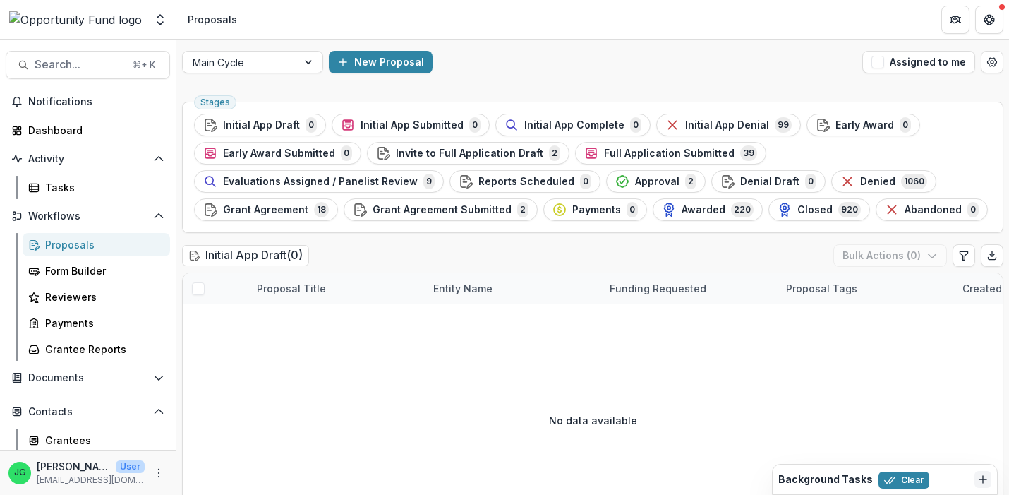
click at [908, 465] on div "Background Tasks Clear" at bounding box center [885, 479] width 224 height 30
click at [898, 480] on button "Clear" at bounding box center [904, 479] width 51 height 17
click at [572, 210] on span "Payments" at bounding box center [596, 210] width 49 height 12
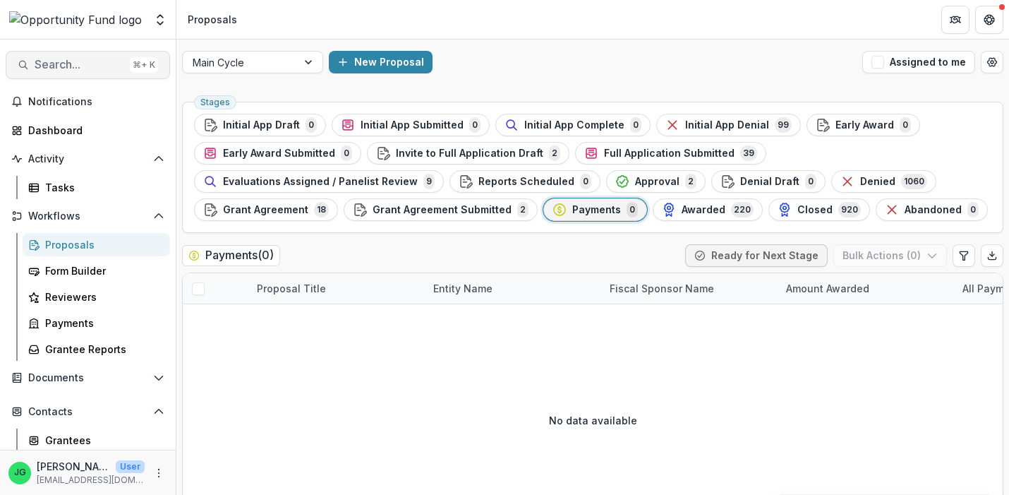
click at [99, 63] on span "Search..." at bounding box center [80, 64] width 90 height 13
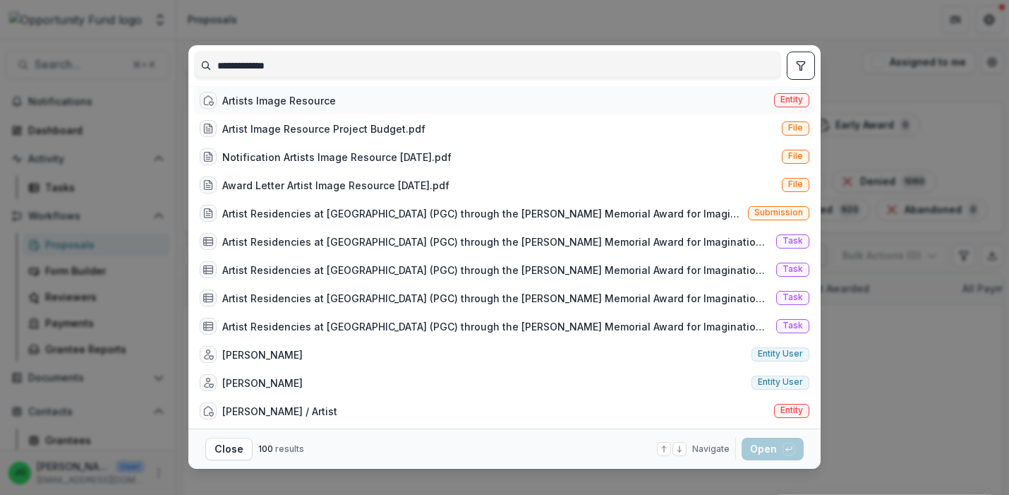
type input "**********"
click at [259, 108] on div "Artists Image Resource" at bounding box center [279, 100] width 114 height 15
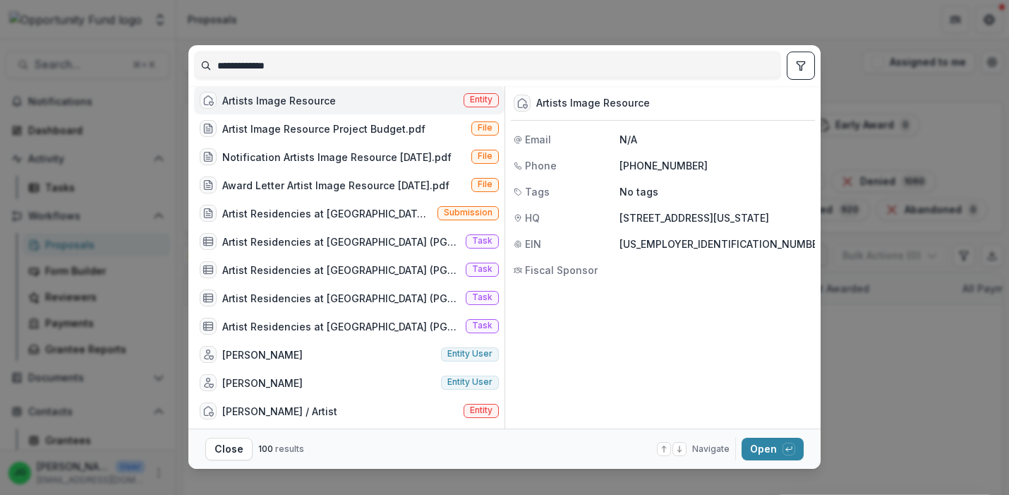
click at [778, 460] on footer "Close 100 results Navigate up and down with arrow keys Open with enter key" at bounding box center [504, 448] width 632 height 40
click at [773, 442] on button "Open with enter key" at bounding box center [773, 449] width 62 height 23
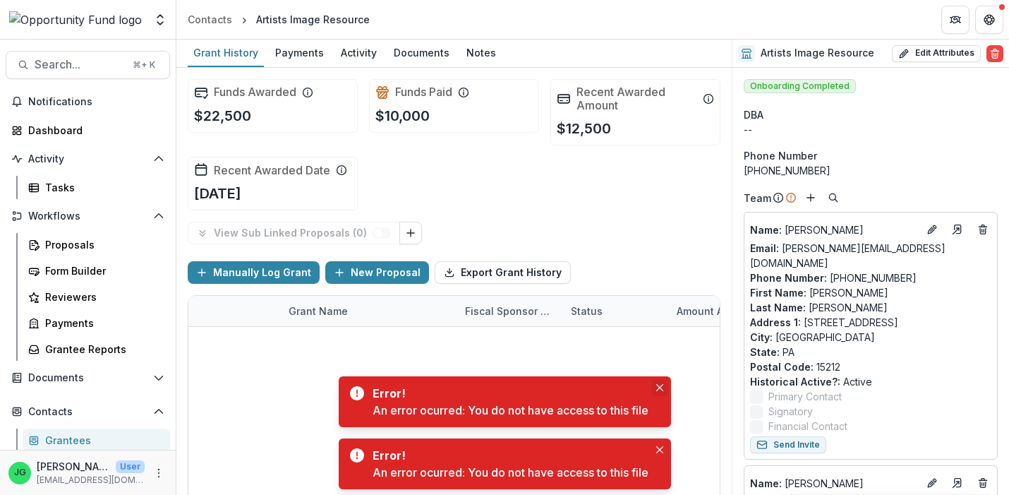
click at [663, 380] on button "Close" at bounding box center [659, 387] width 17 height 17
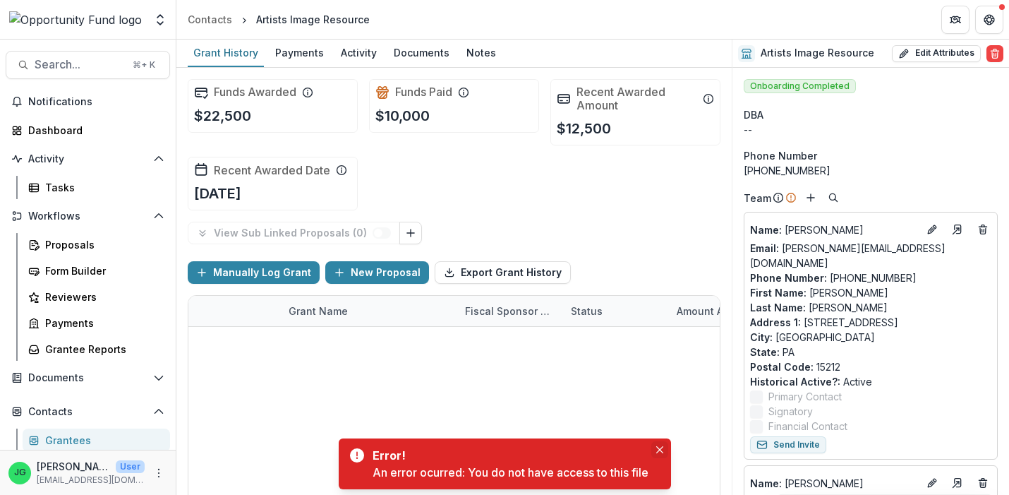
click at [663, 452] on icon "Close" at bounding box center [659, 449] width 7 height 7
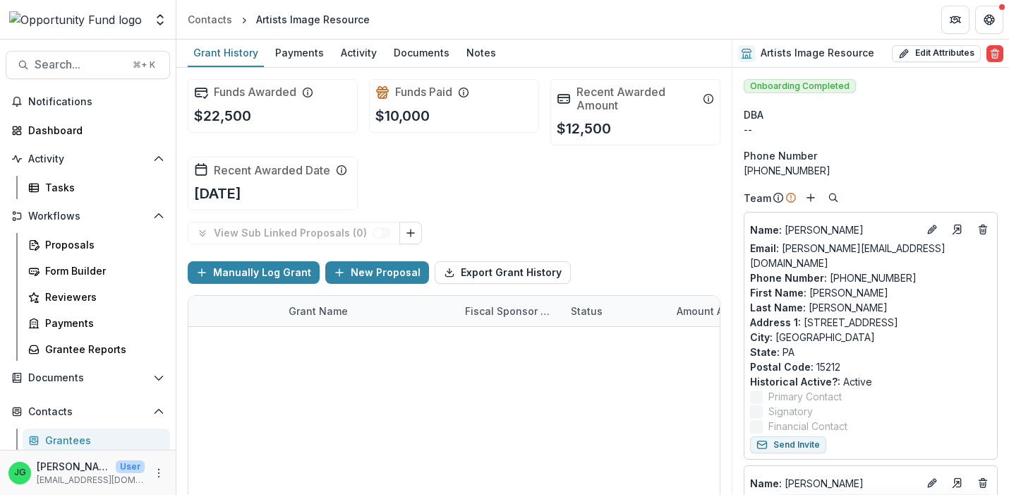
click at [347, 342] on link "#notwhitecollective 2025 portfolio project" at bounding box center [368, 342] width 159 height 15
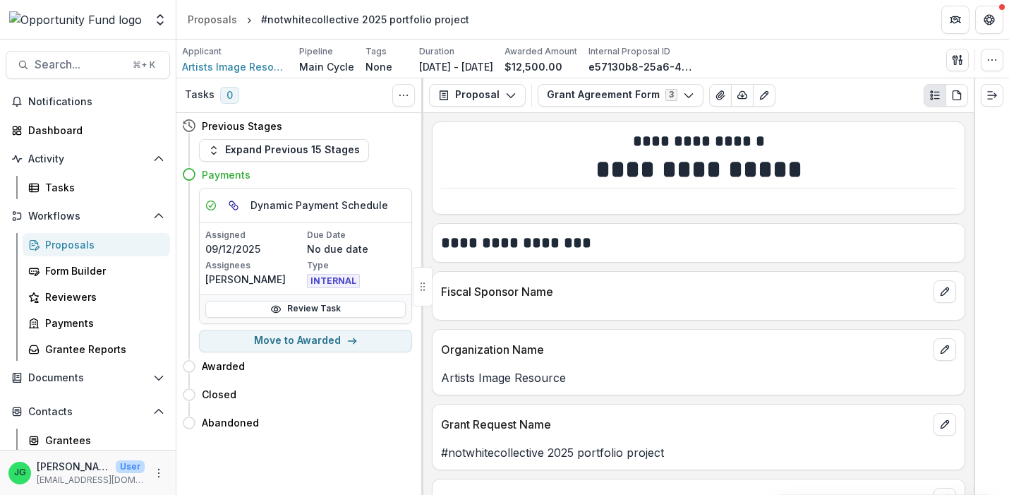
click at [483, 447] on p "#notwhitecollective 2025 portfolio project" at bounding box center [698, 452] width 515 height 17
click at [66, 246] on div "Proposals" at bounding box center [102, 244] width 114 height 15
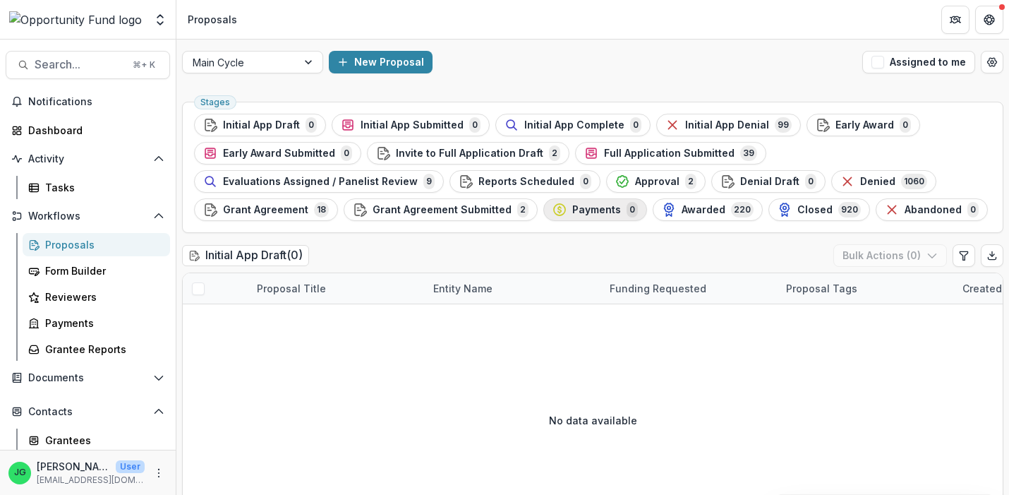
click at [577, 210] on span "Payments" at bounding box center [596, 210] width 49 height 12
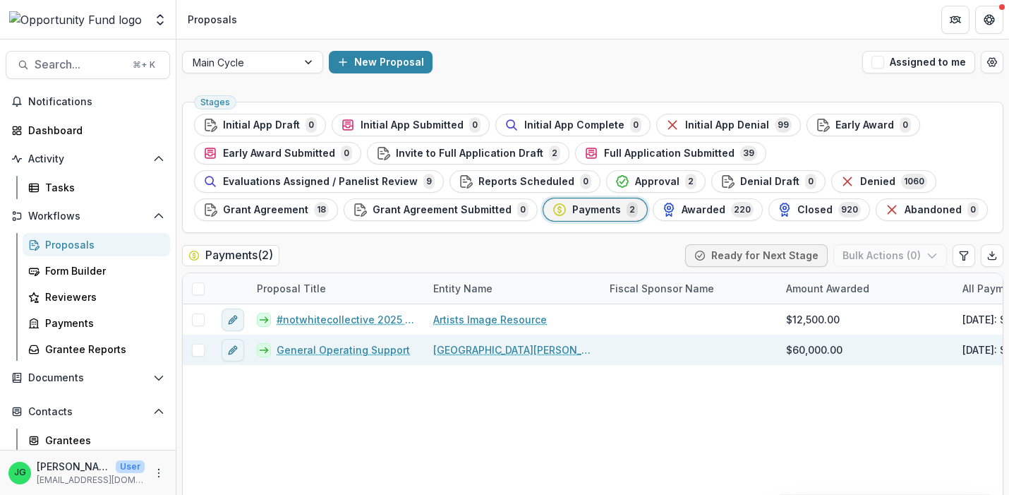
click at [194, 354] on span at bounding box center [198, 350] width 13 height 13
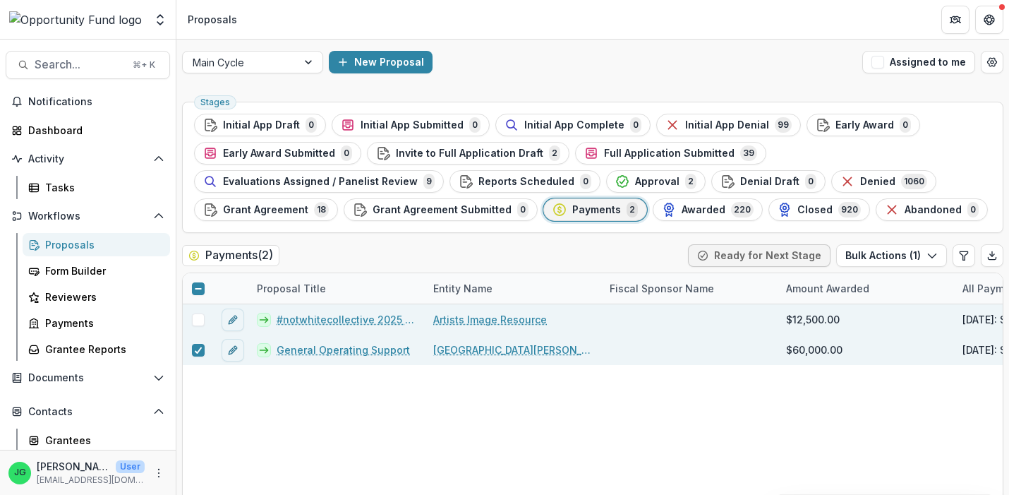
click at [197, 322] on span at bounding box center [198, 319] width 13 height 13
click at [886, 257] on button "Bulk Actions ( 2 )" at bounding box center [890, 255] width 113 height 23
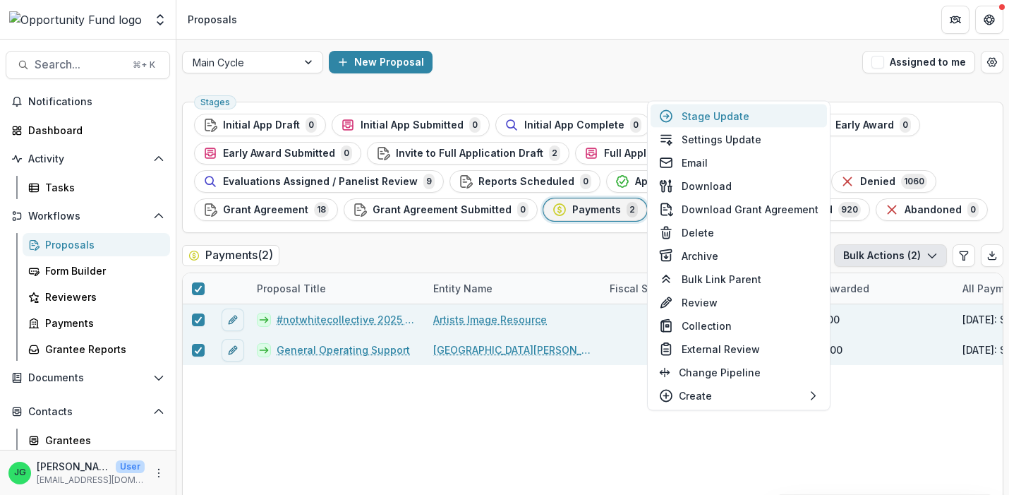
click at [755, 119] on button "Stage Update" at bounding box center [739, 115] width 176 height 23
select select "********"
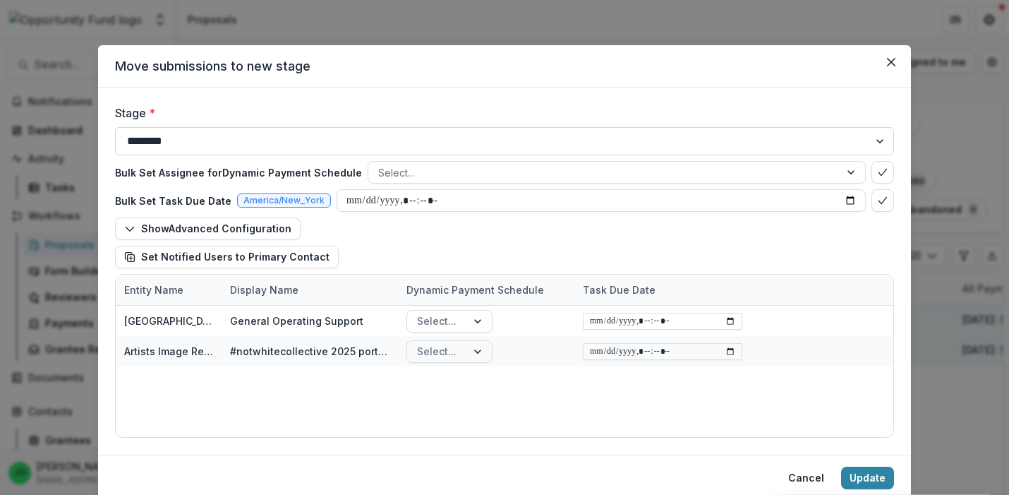
click at [115, 127] on select "**********" at bounding box center [504, 141] width 779 height 28
select select "*******"
click option "*******" at bounding box center [0, 0] width 0 height 0
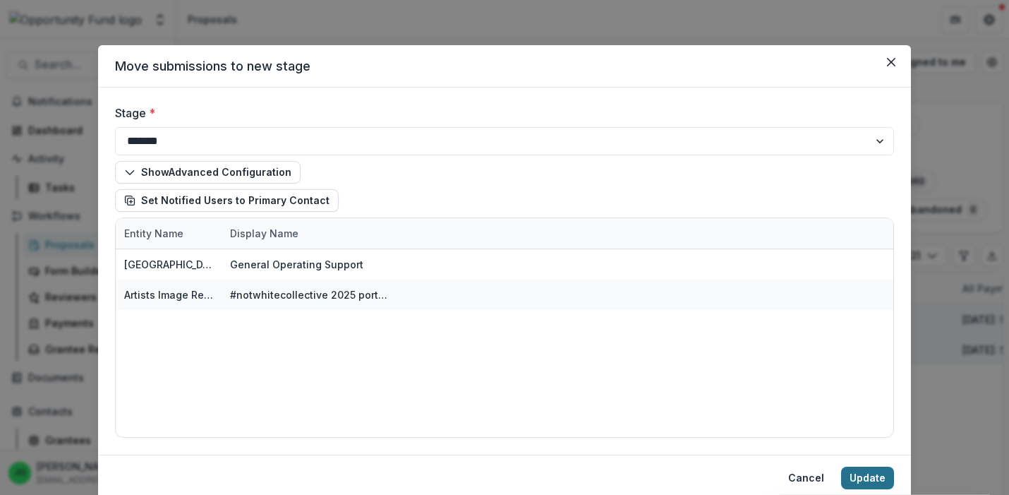
click at [858, 476] on button "Update" at bounding box center [867, 477] width 53 height 23
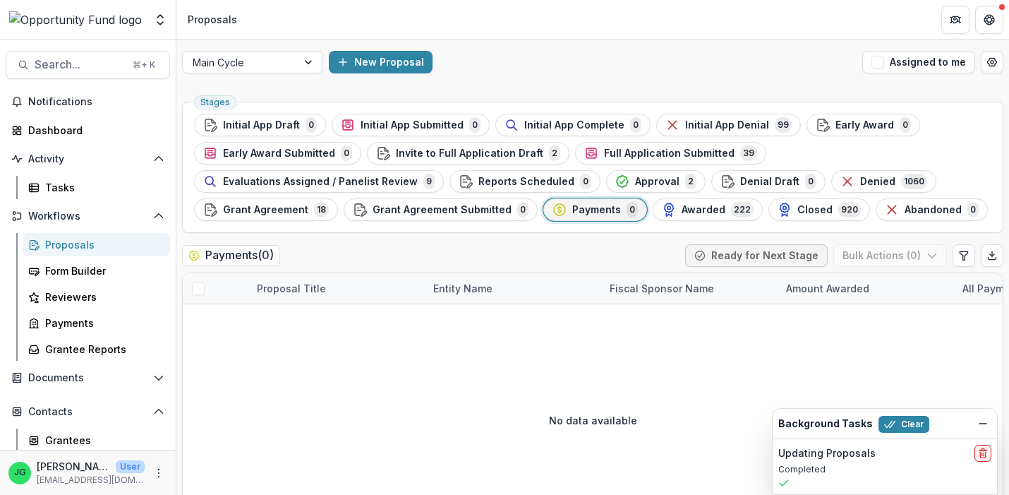
click at [604, 390] on div "No data available" at bounding box center [593, 420] width 820 height 212
click at [909, 423] on button "Clear" at bounding box center [904, 424] width 51 height 17
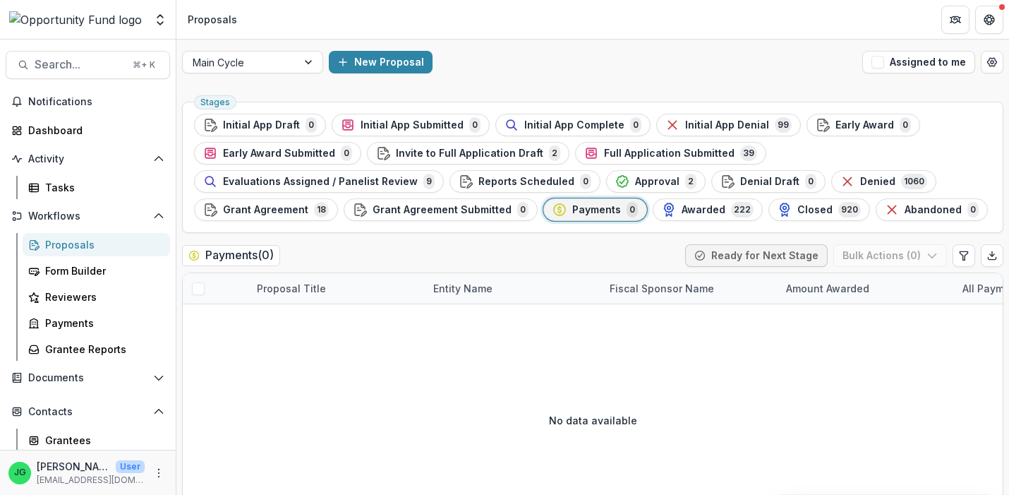
scroll to position [2, 0]
